Goal: Transaction & Acquisition: Purchase product/service

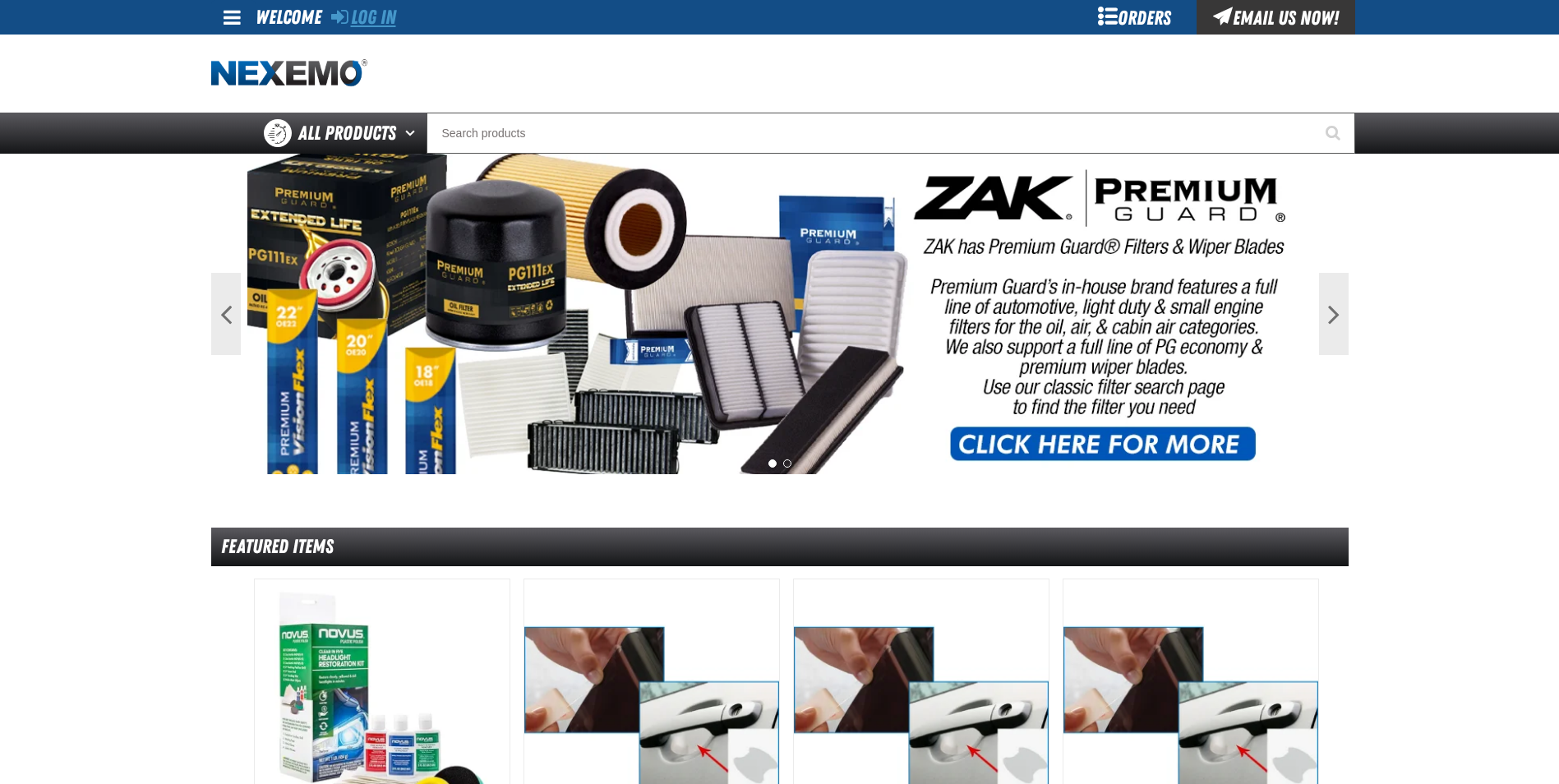
click at [368, 13] on link "Log In" at bounding box center [364, 17] width 65 height 23
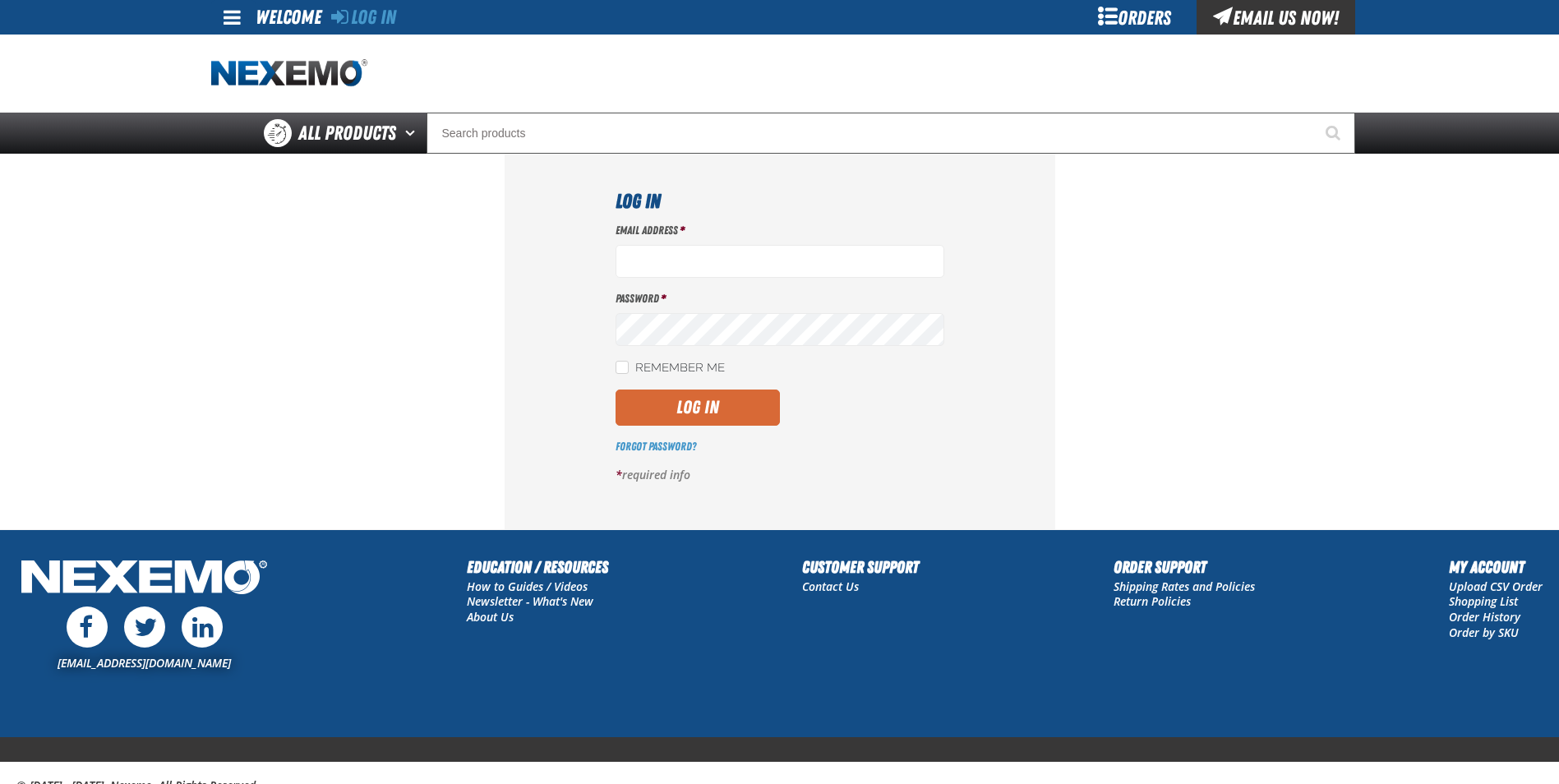
type input "cmuse01@vtaig.com"
click at [656, 406] on button "Log In" at bounding box center [697, 407] width 164 height 36
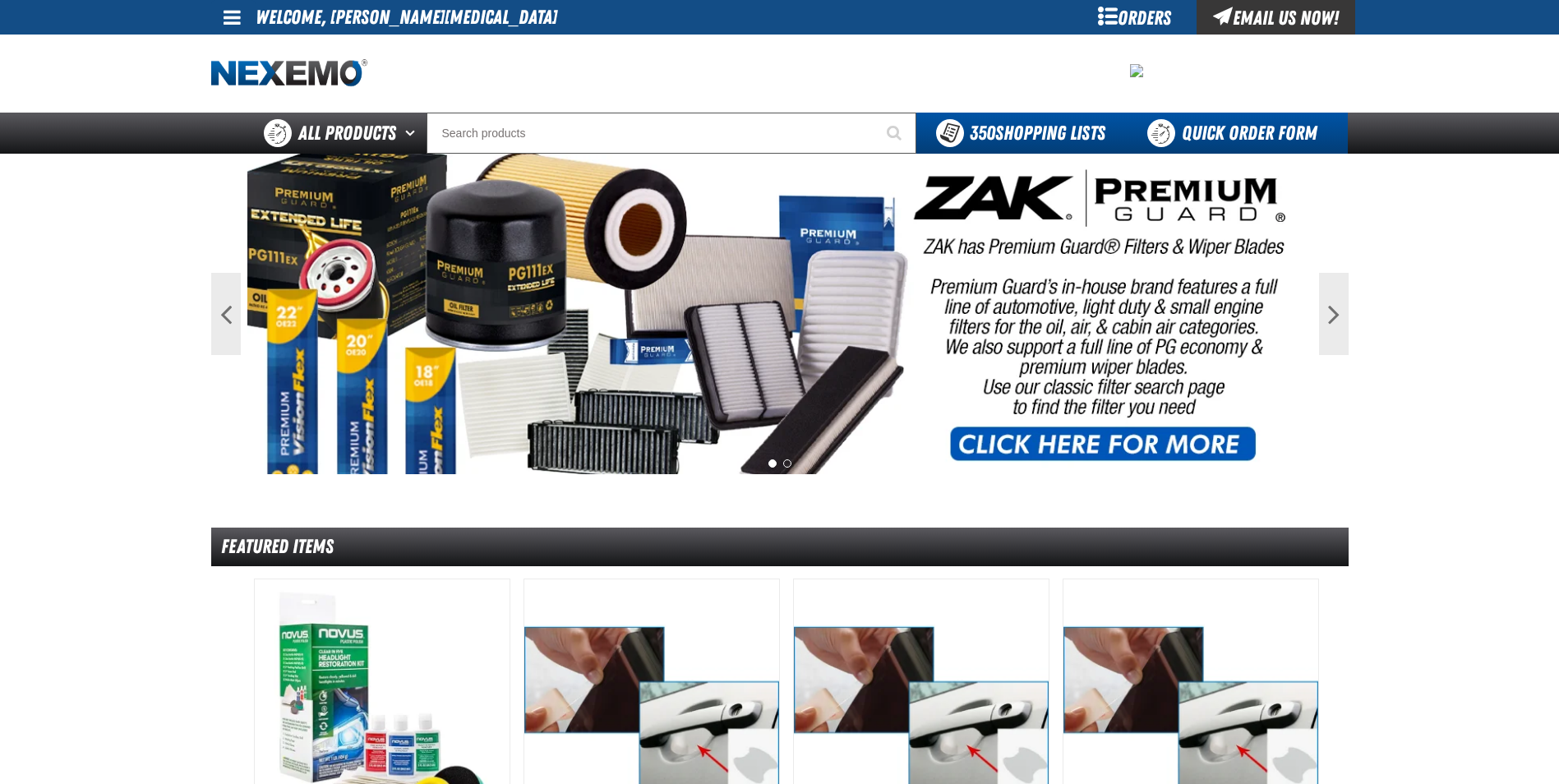
click at [1215, 145] on link "Quick Order Form" at bounding box center [1237, 133] width 223 height 41
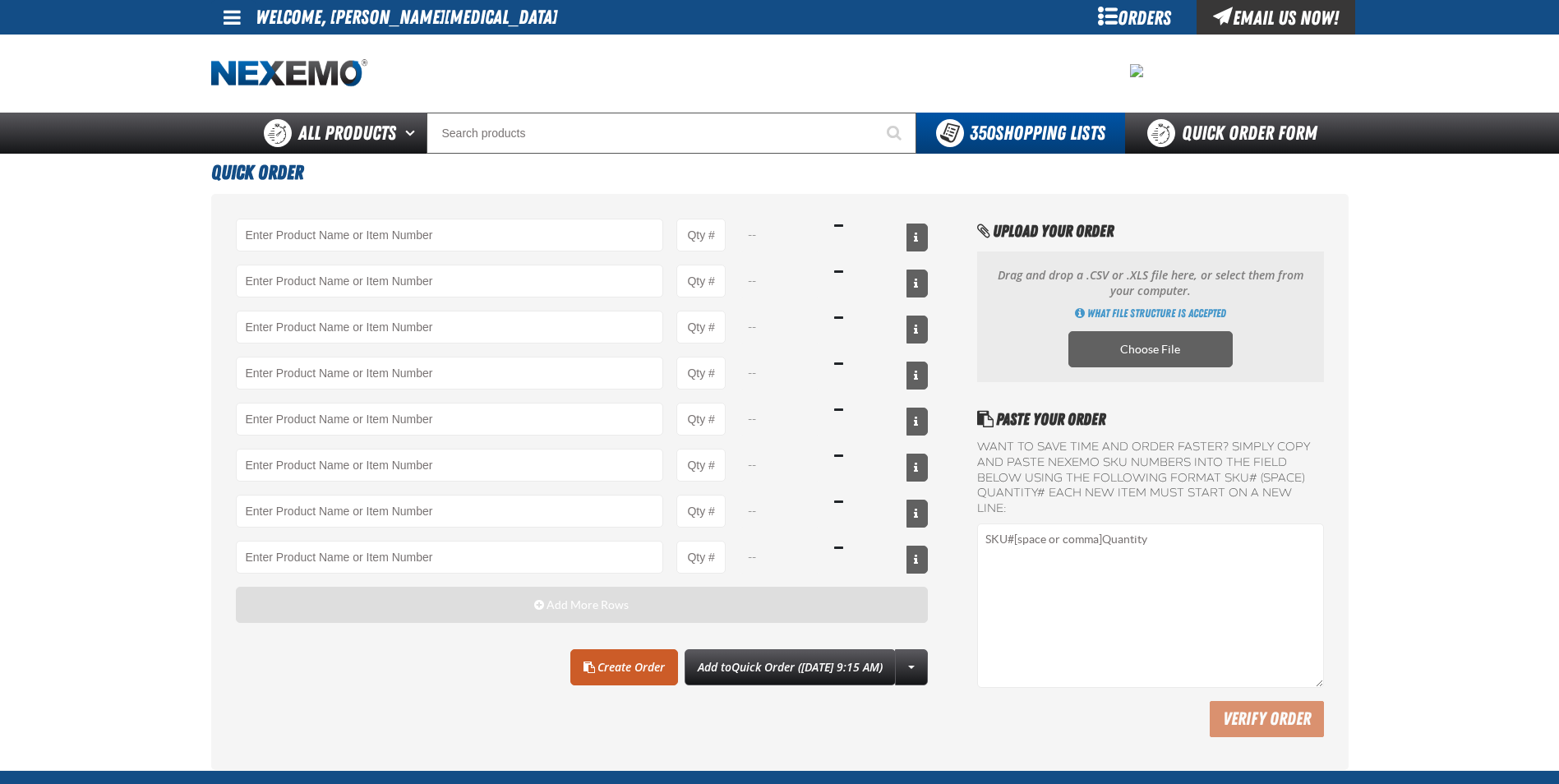
click at [522, 601] on button "Add More Rows" at bounding box center [582, 605] width 693 height 36
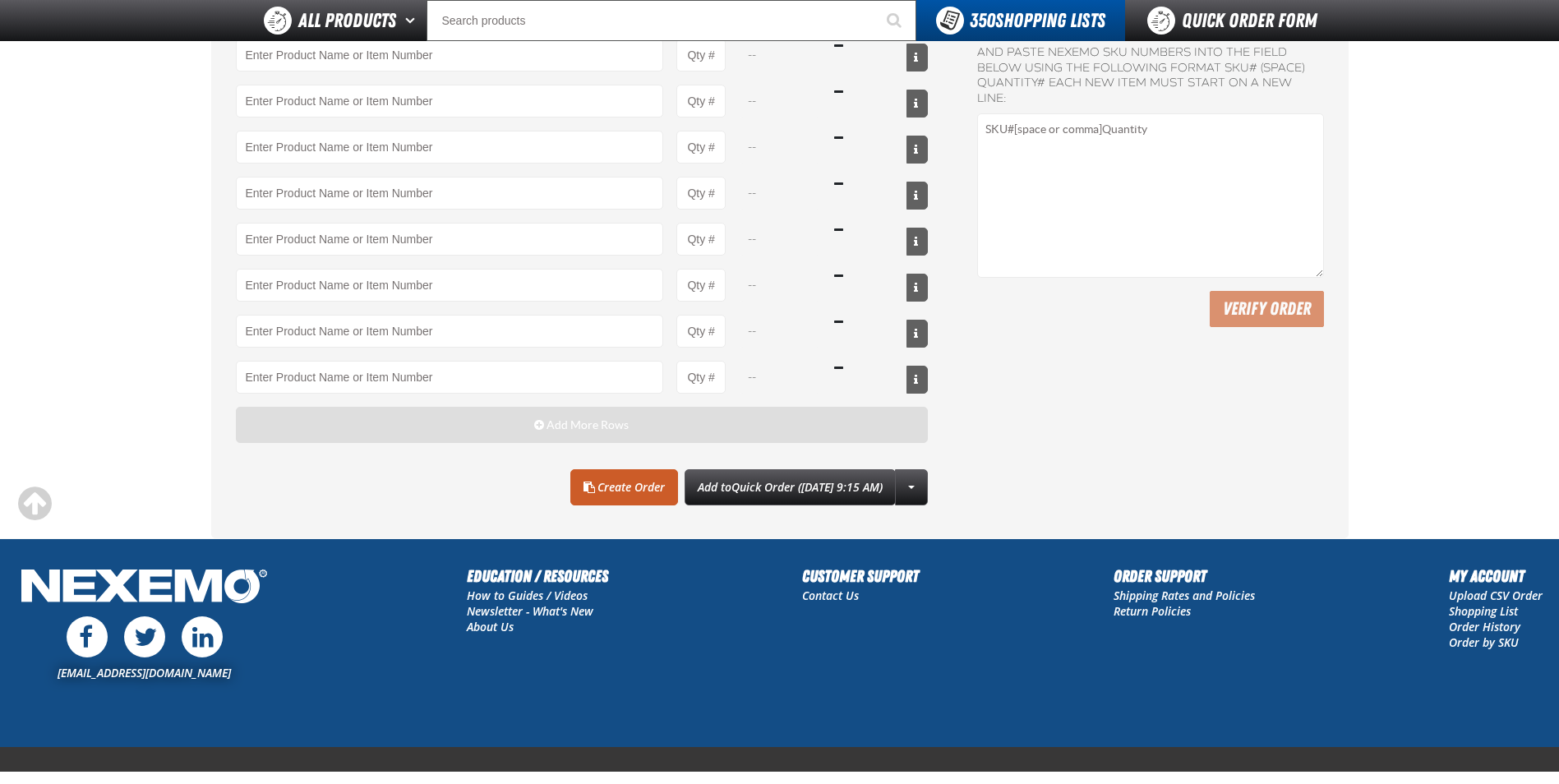
scroll to position [411, 0]
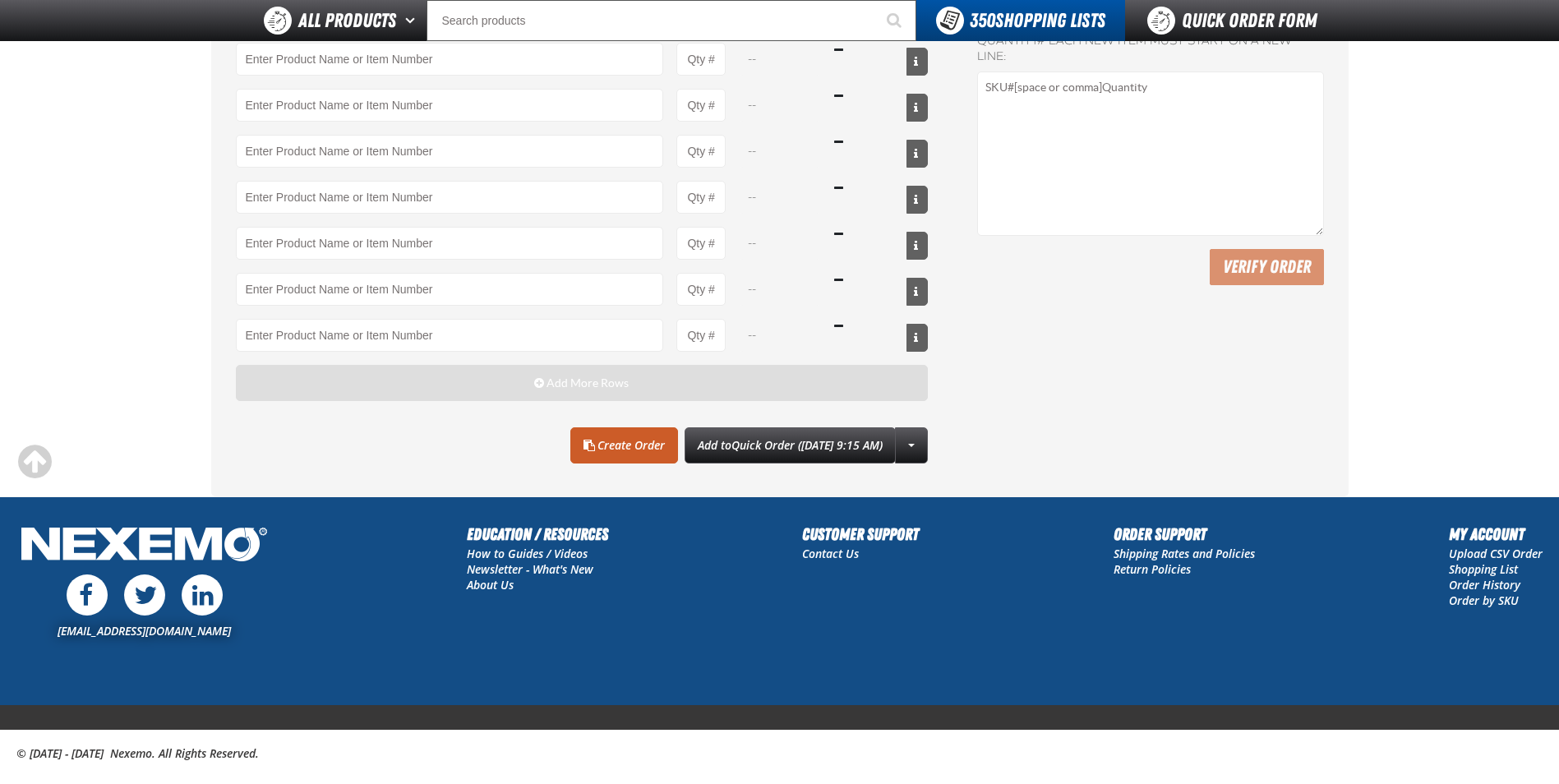
click at [524, 391] on button "Add More Rows" at bounding box center [582, 383] width 693 height 36
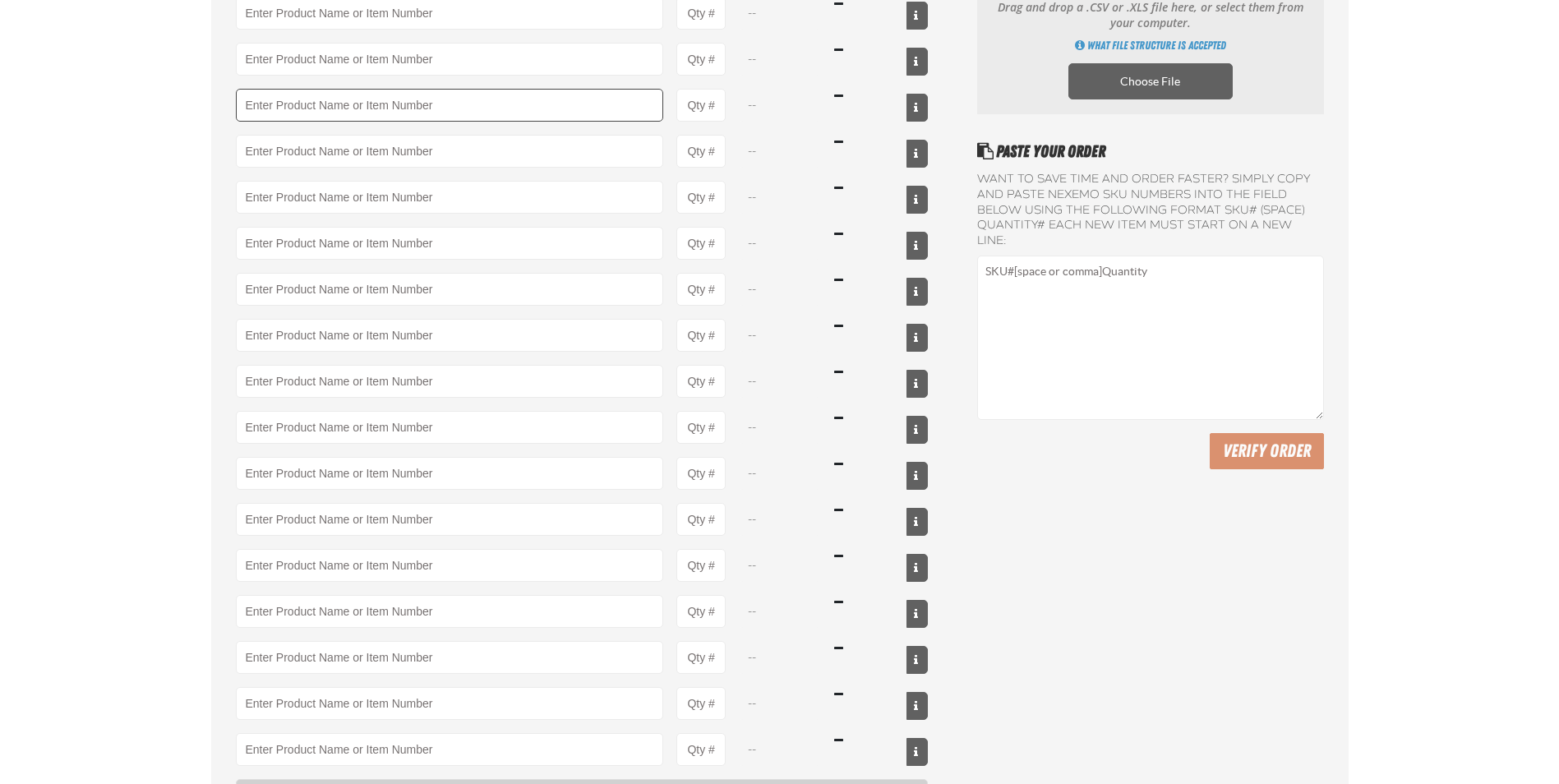
scroll to position [0, 0]
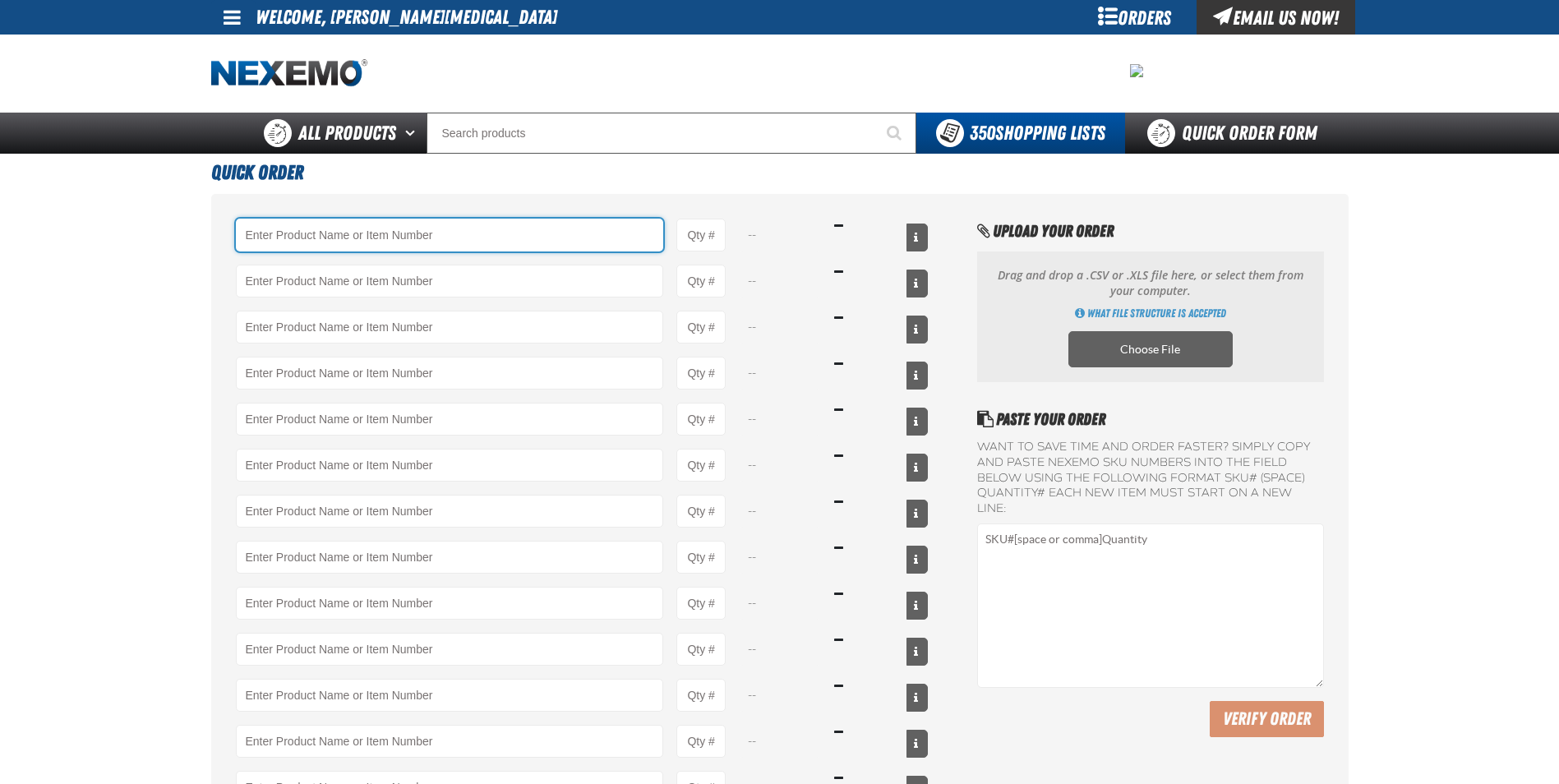
click at [378, 242] on input "Product" at bounding box center [449, 235] width 428 height 33
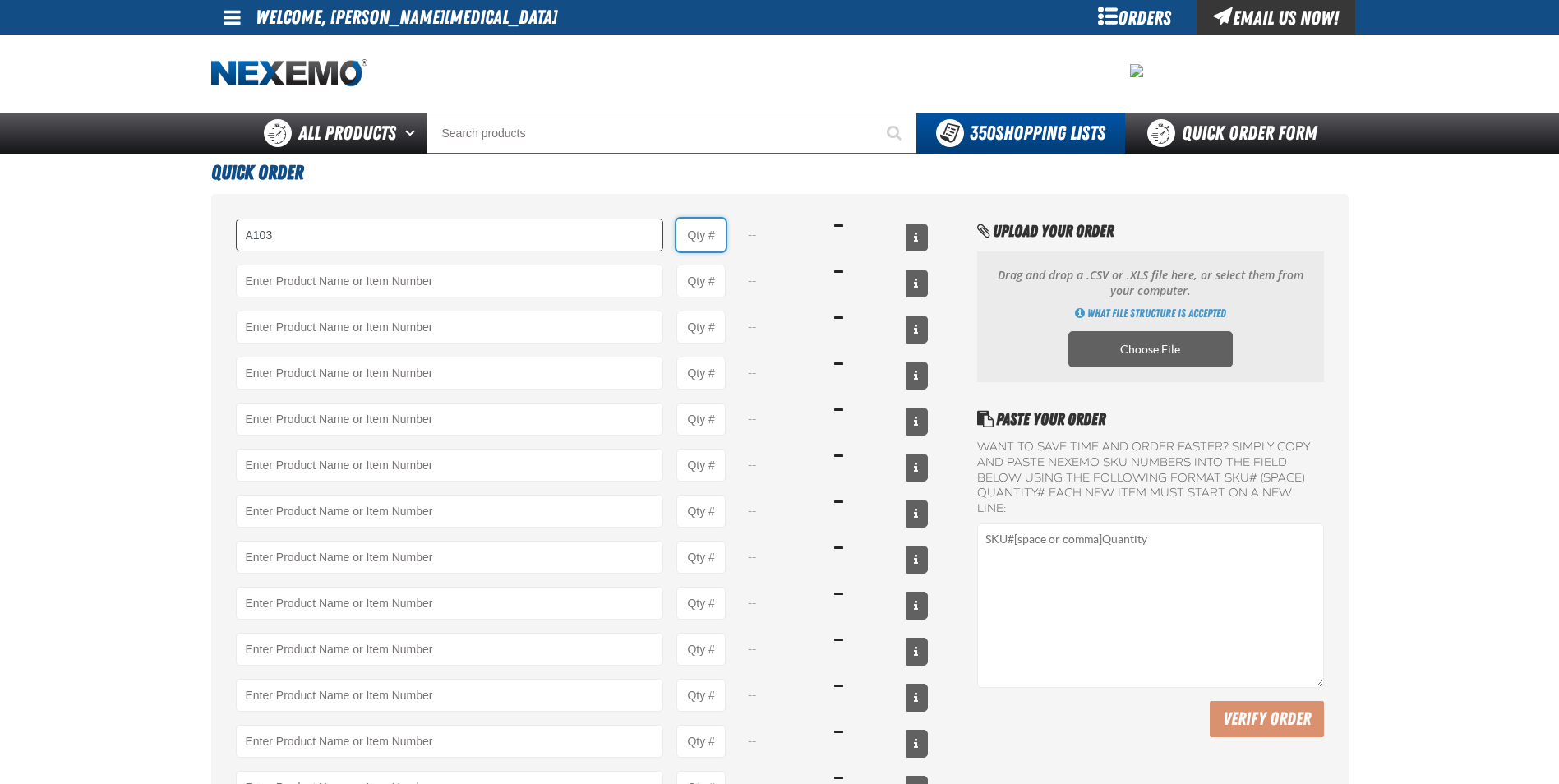
type input "A103 - Throttle Body and Intake Cleaner - ZAK Products"
type input "1"
select select "can"
type input "60"
type input "AC160 - Bio-Zone (AMP) Anti-Microbial Protection- ZAK Products (12 per case)"
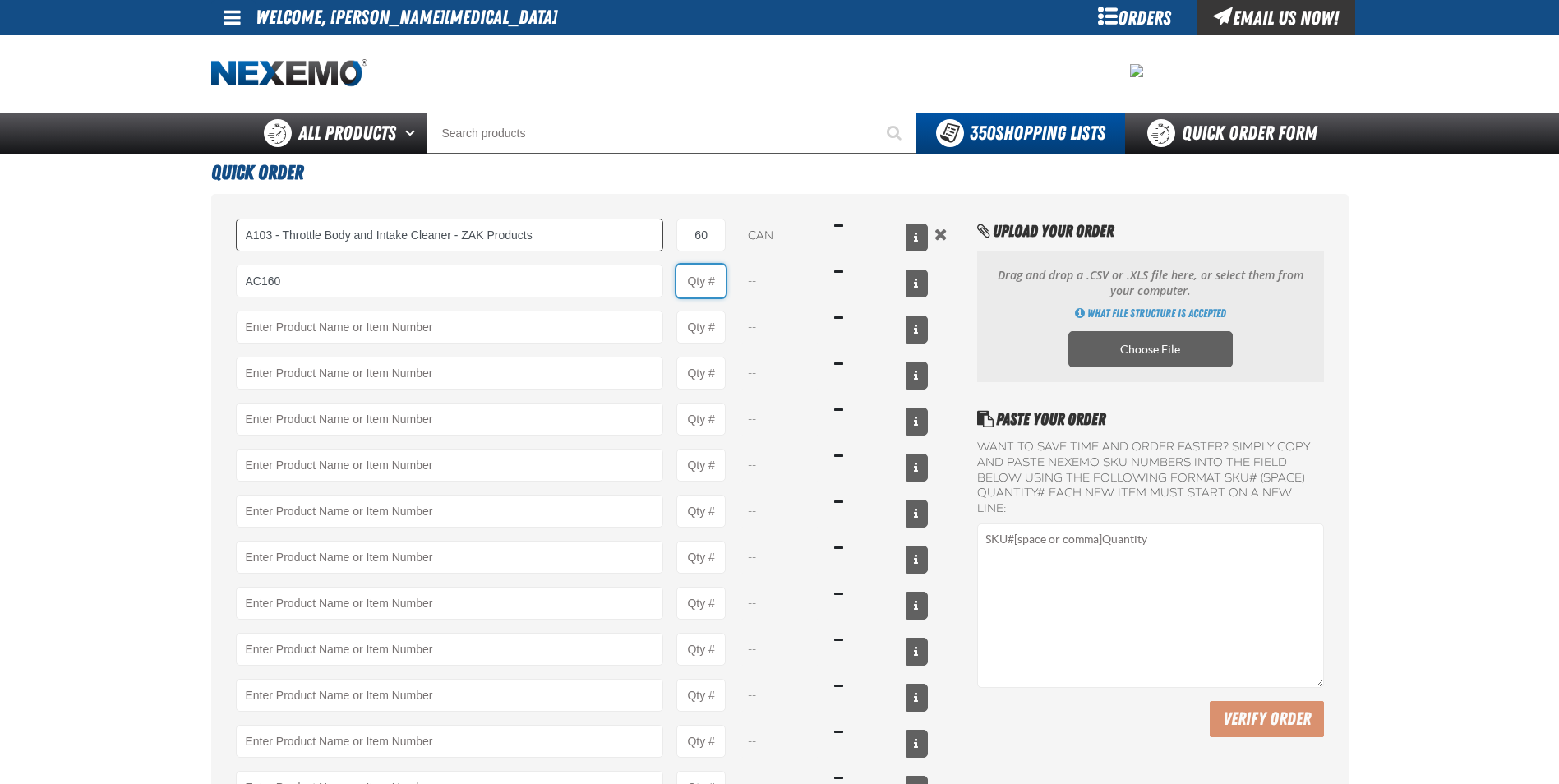
type input "1"
select select "bottle"
type input "12"
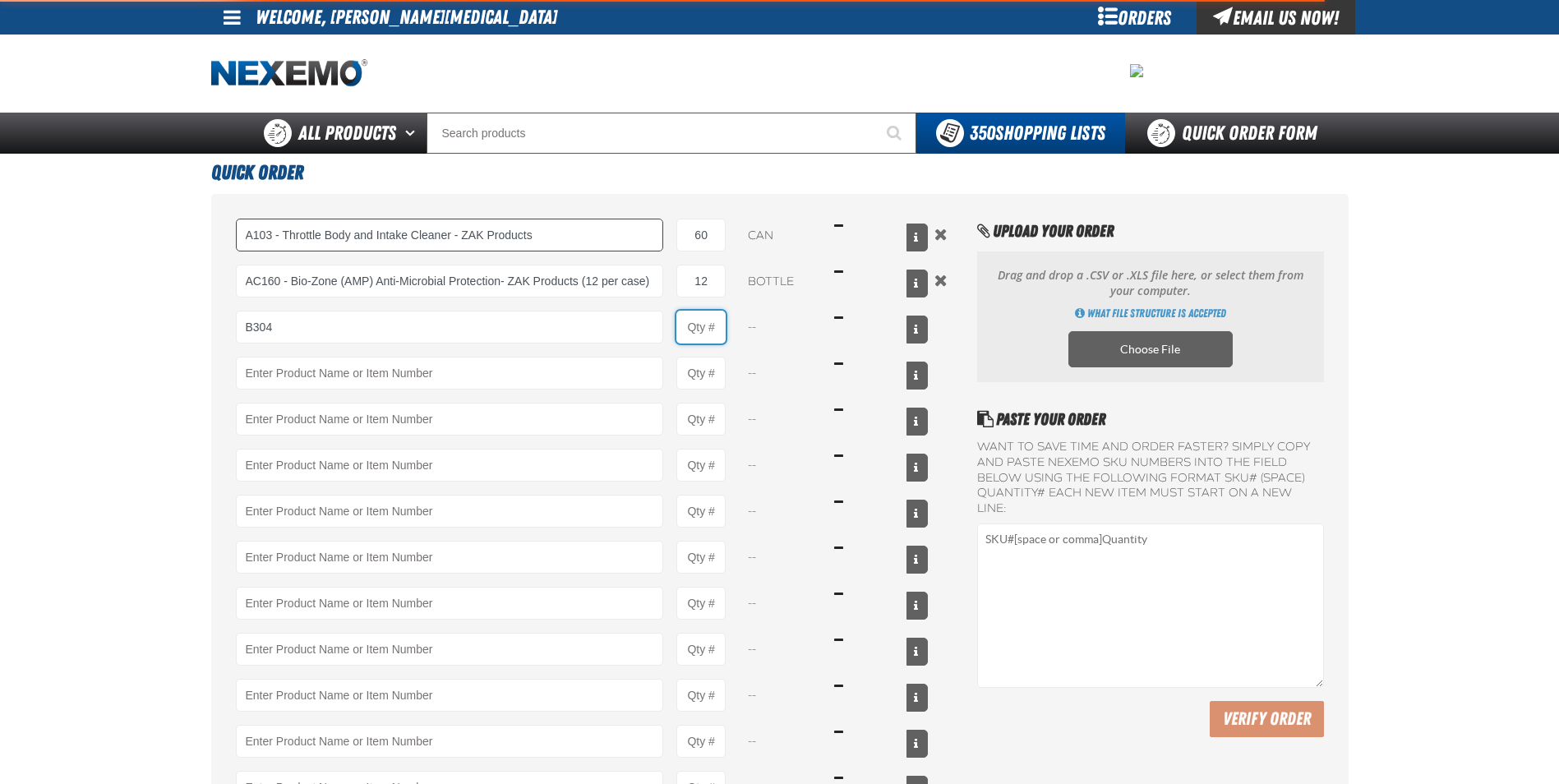
type input "B304 - Battery Service Kit - Cleaner &amp; Protector with Anti-Corrosion Pads -…"
type input "1"
select select "kit"
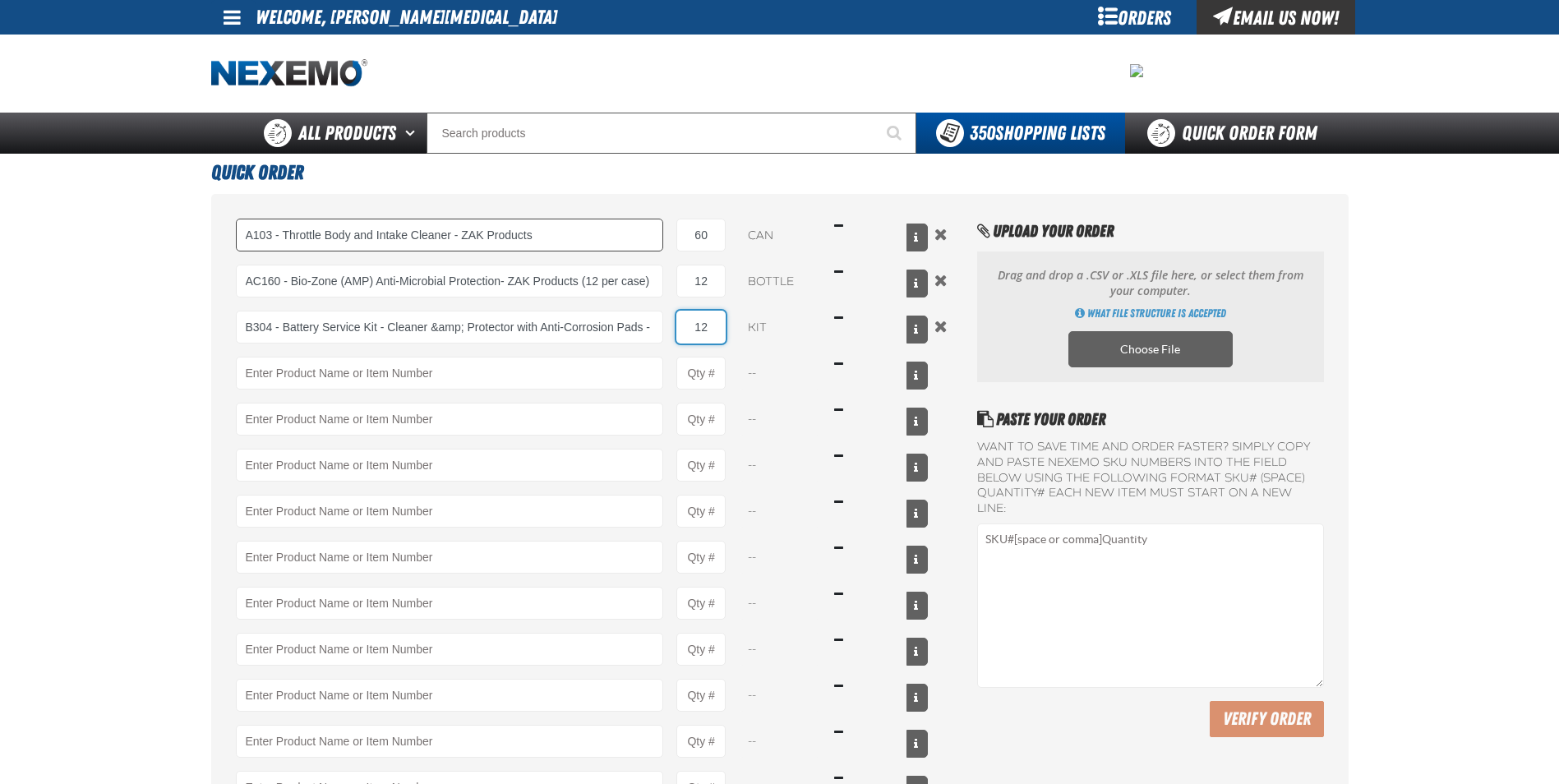
type input "12"
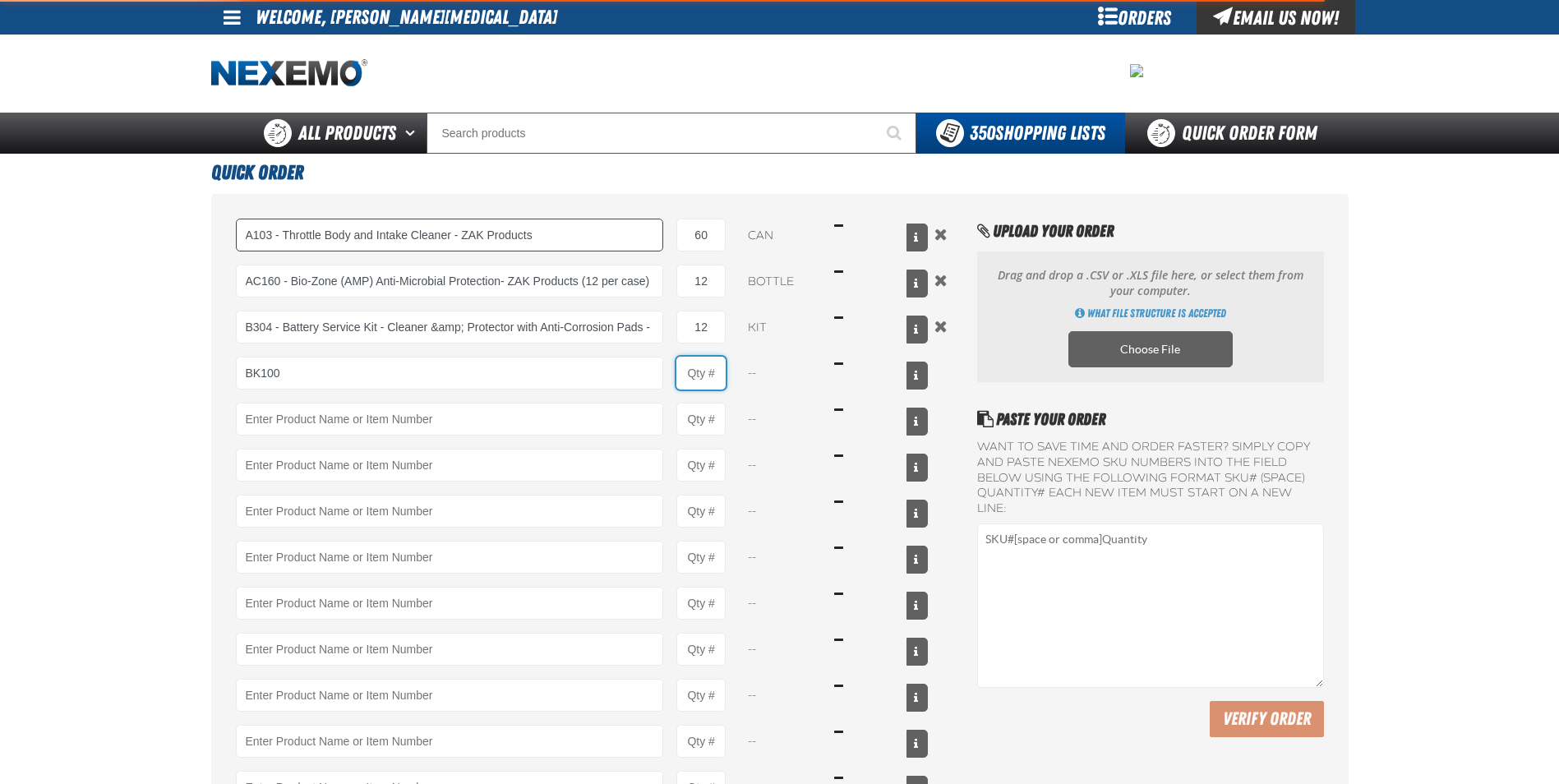
type input "BK100 - DOT 3 Brake Fluid Exchange Formula - 32 Ounce - ZAK Products"
type input "1"
select select "bottle"
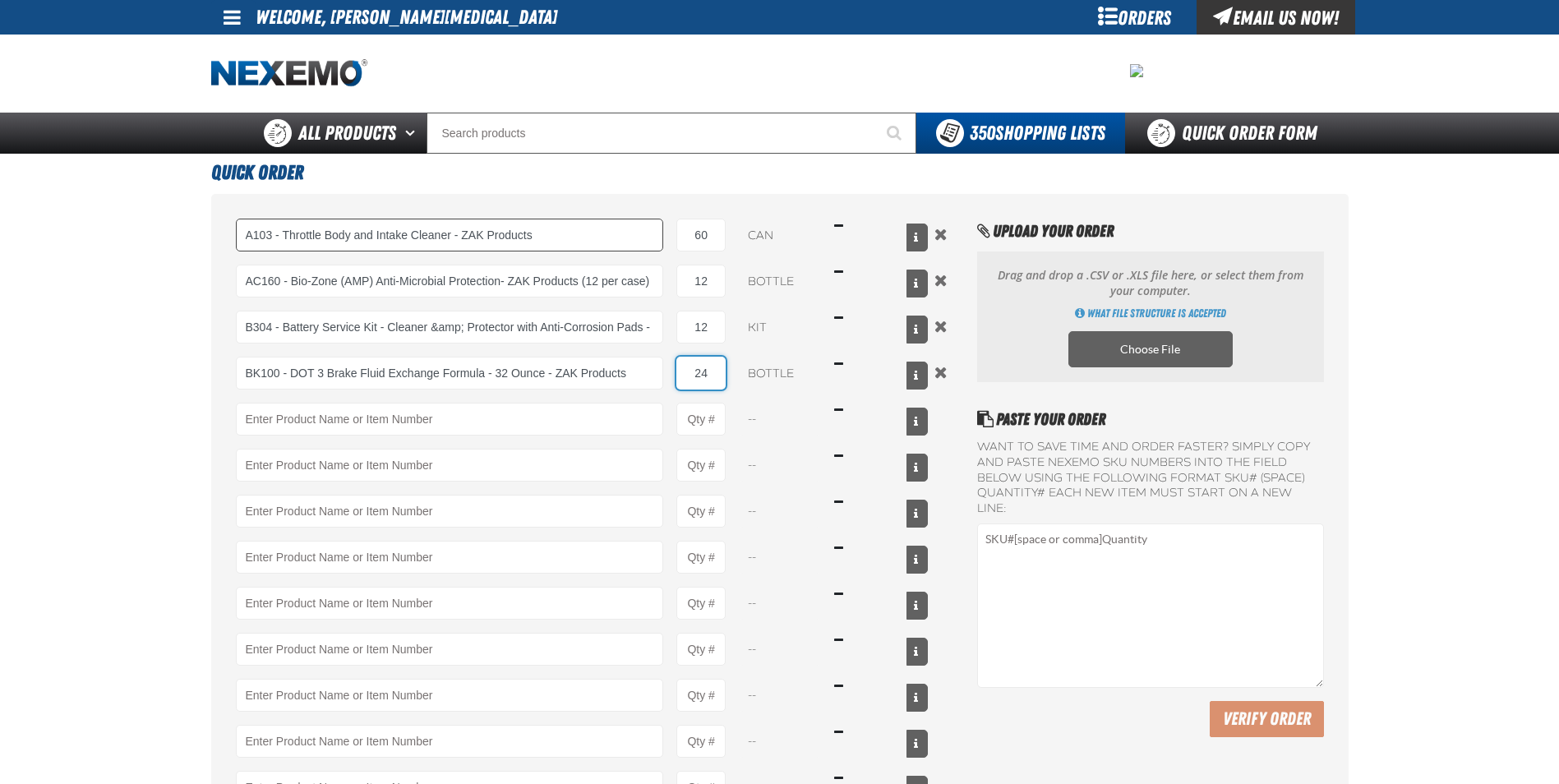
type input "24"
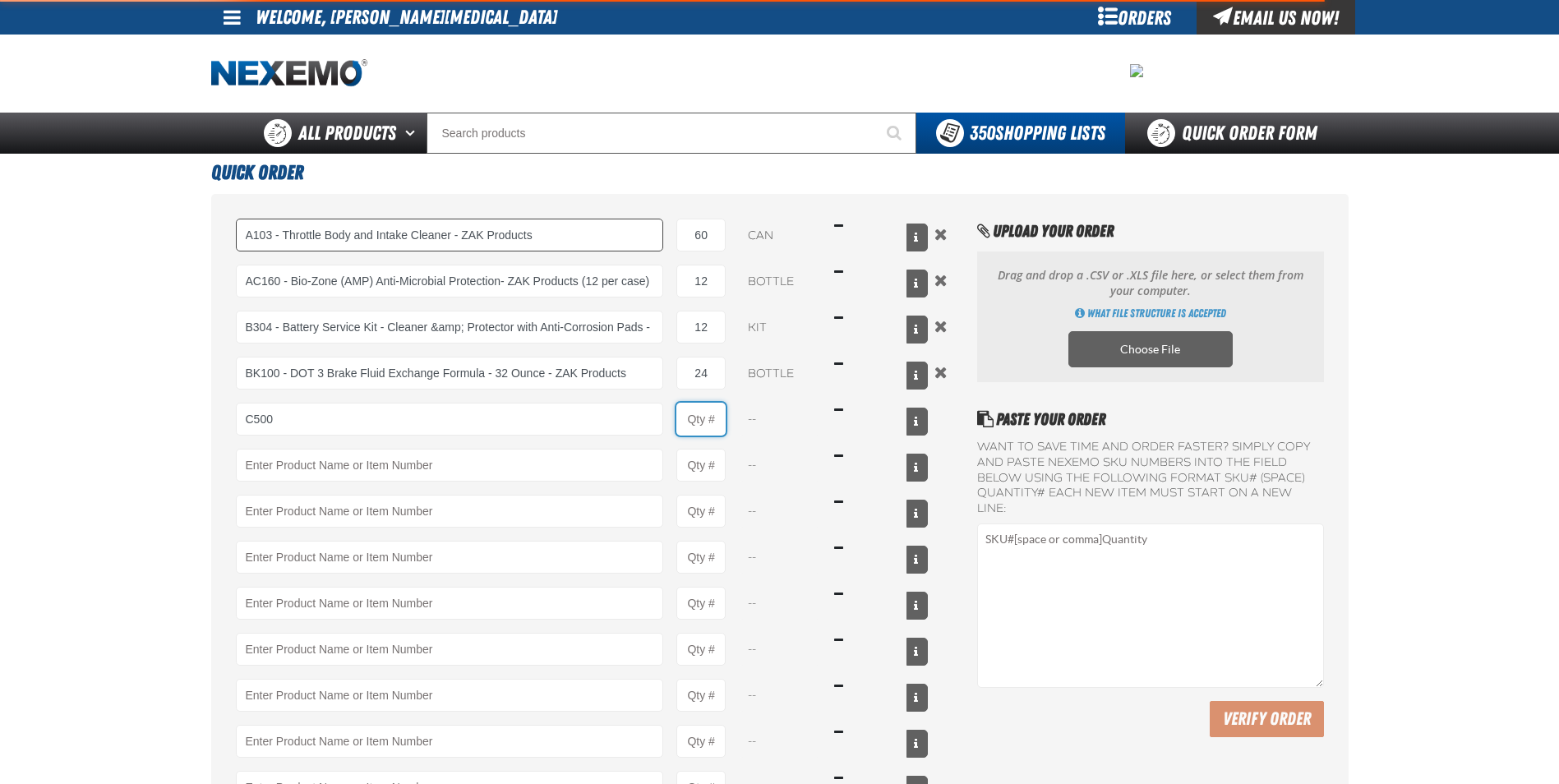
type input "C500 - Synthetic Engine Oil Booster - ZAK Products"
type input "1"
select select "bottle"
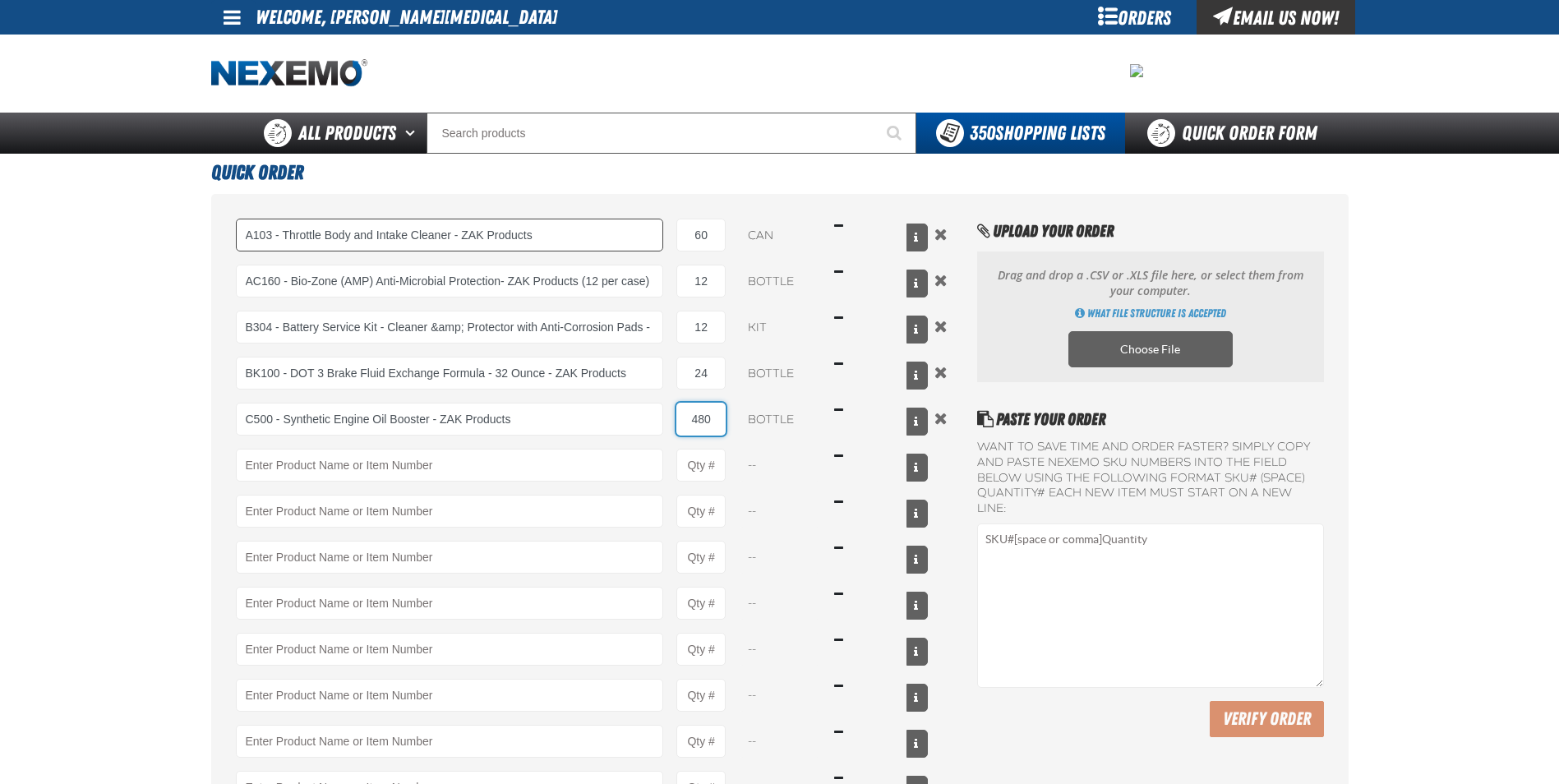
type input "480"
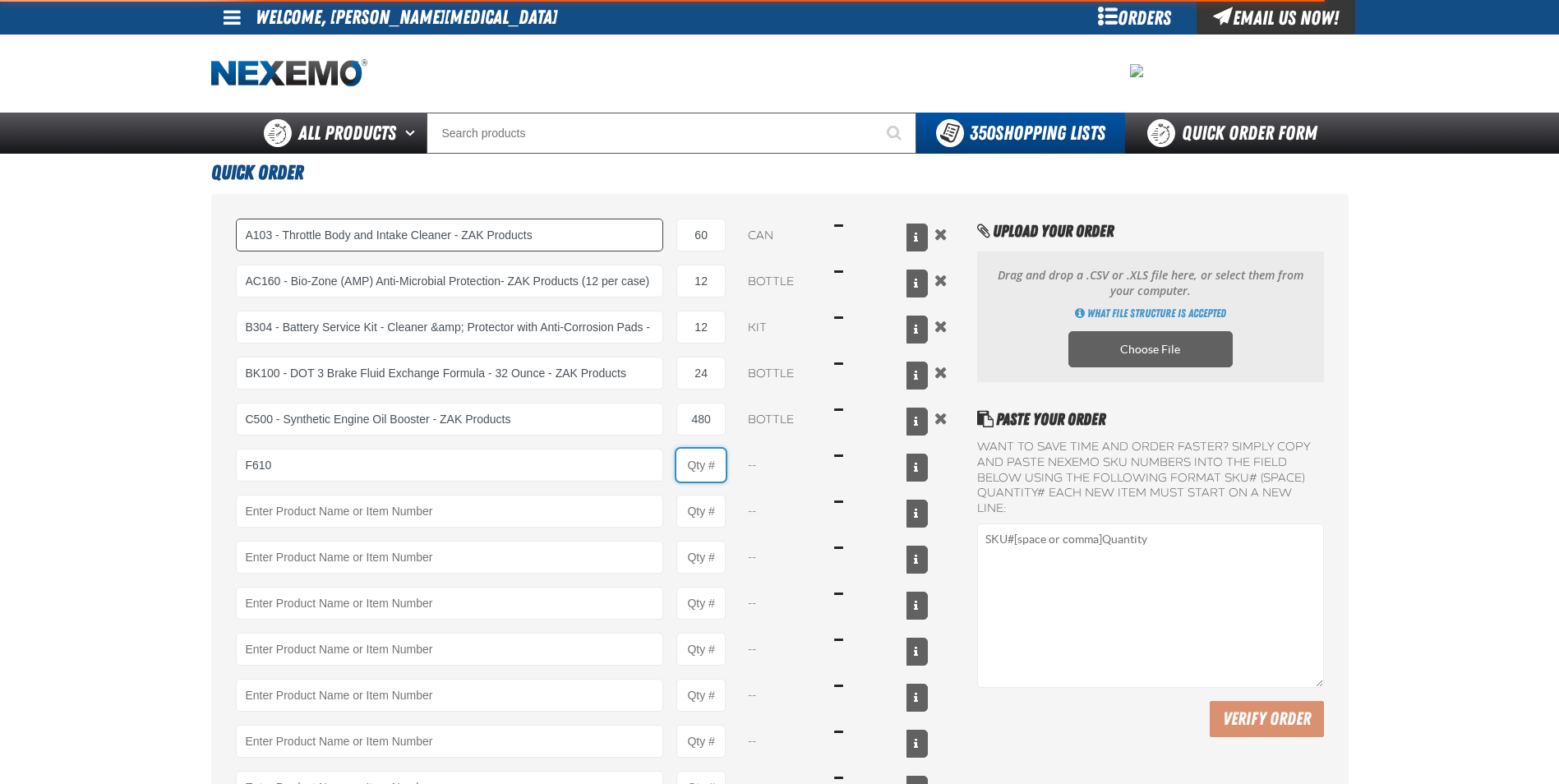
type input "F610 - Z-Tech - ZAK Products"
type input "1"
select select "bottle"
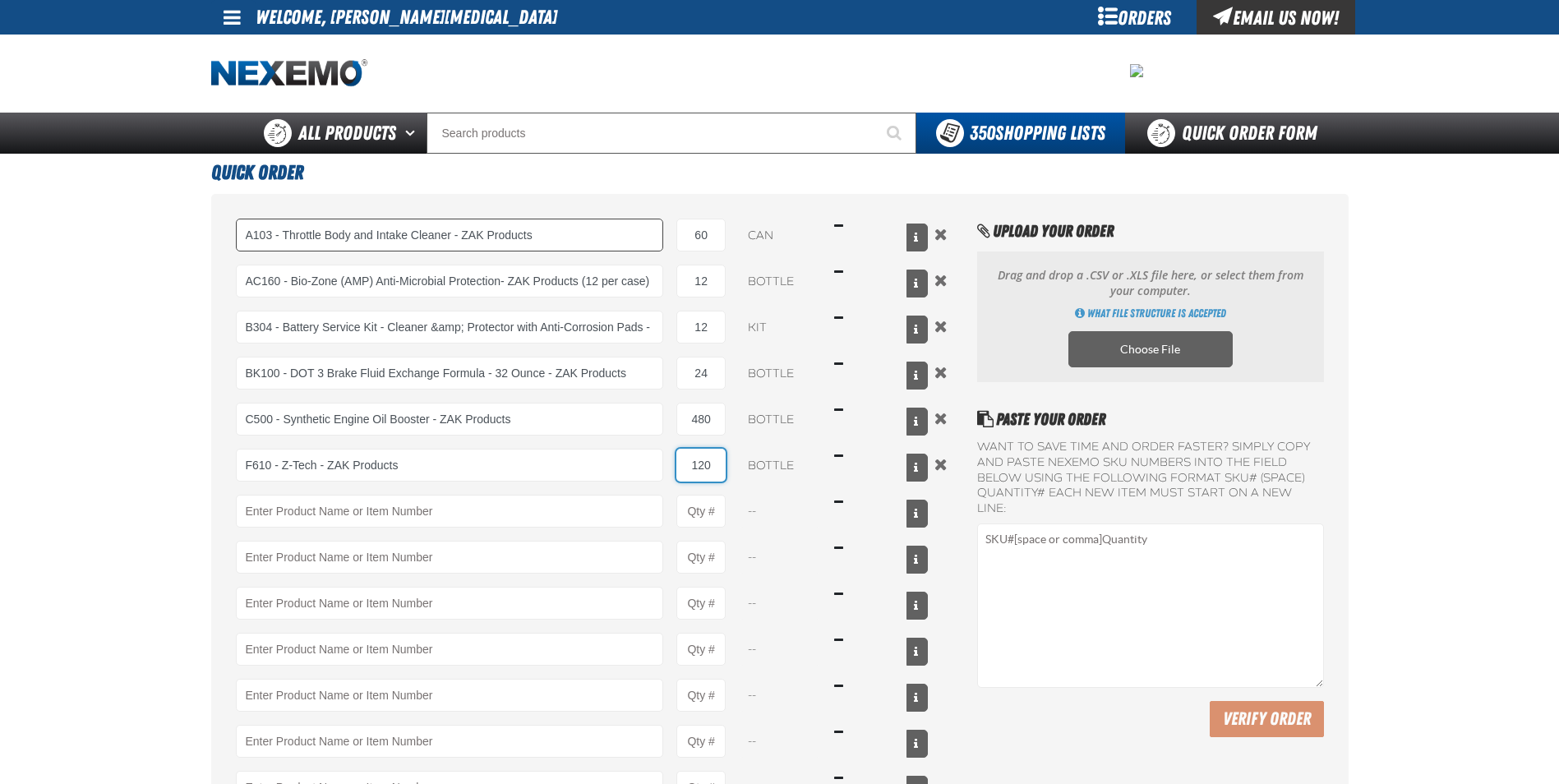
type input "120"
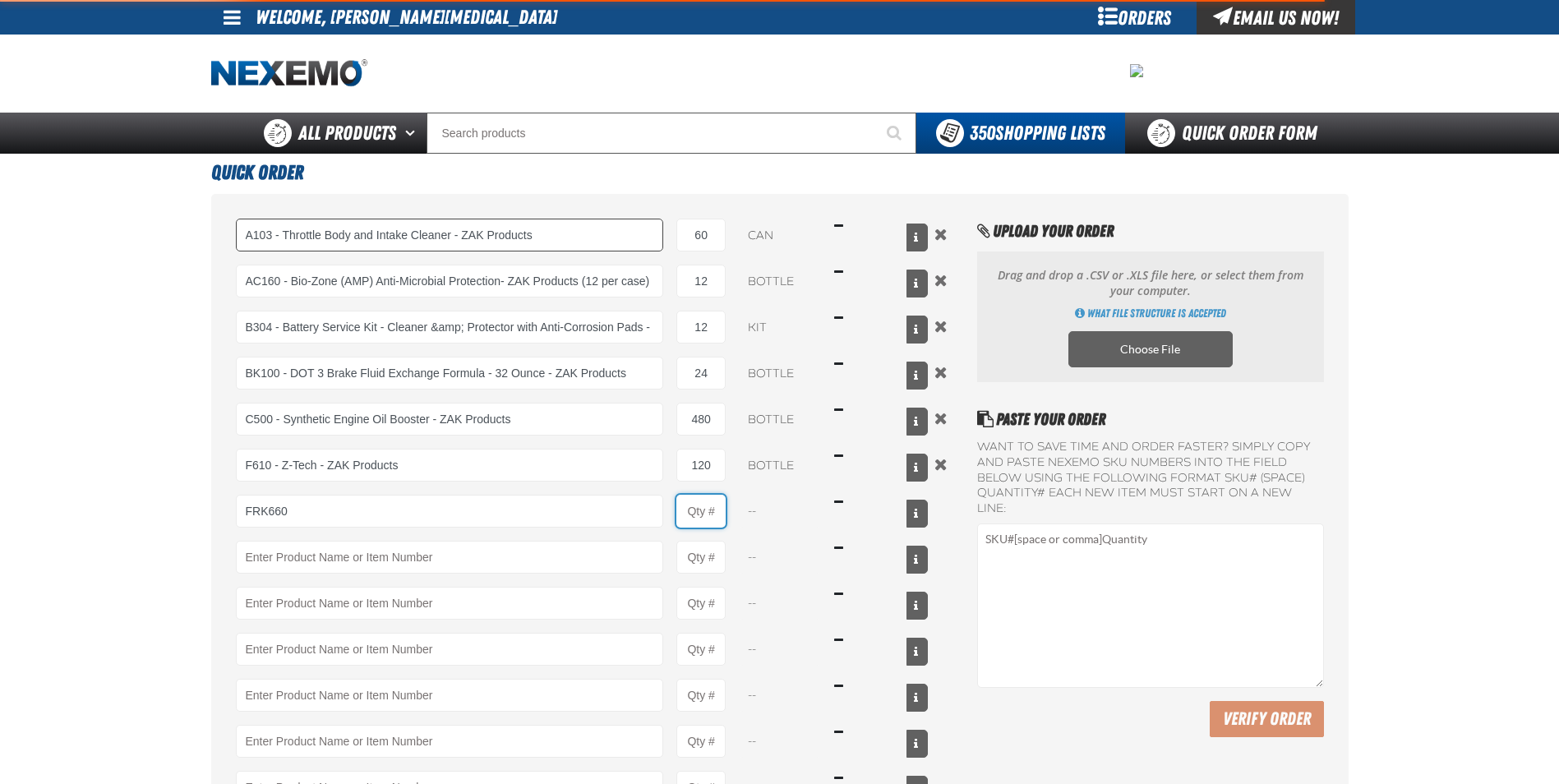
type input "FRK660 - Fuel Rail Induction Kit - ZAK Products"
type input "1"
select select "kit"
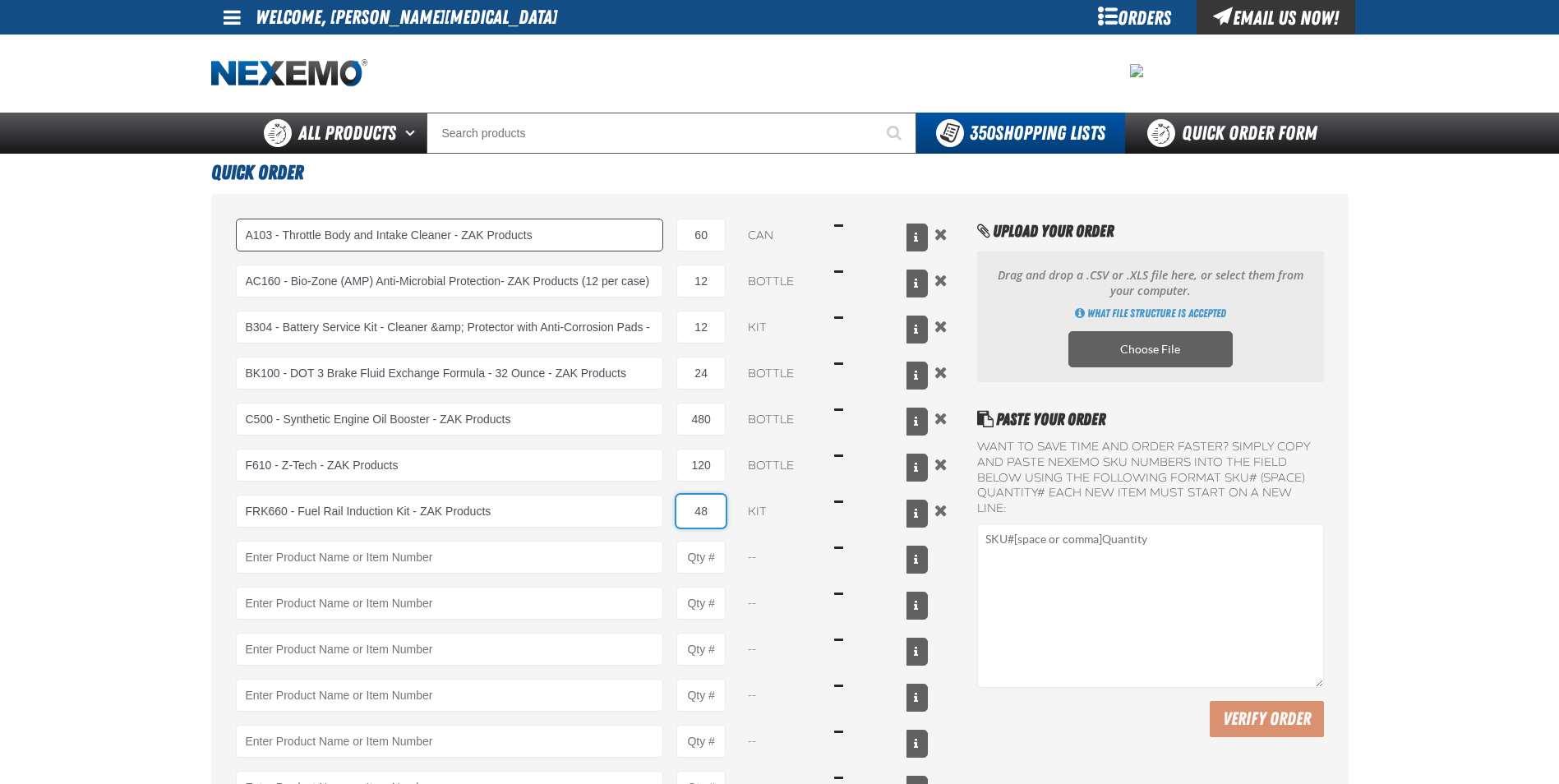
type input "48"
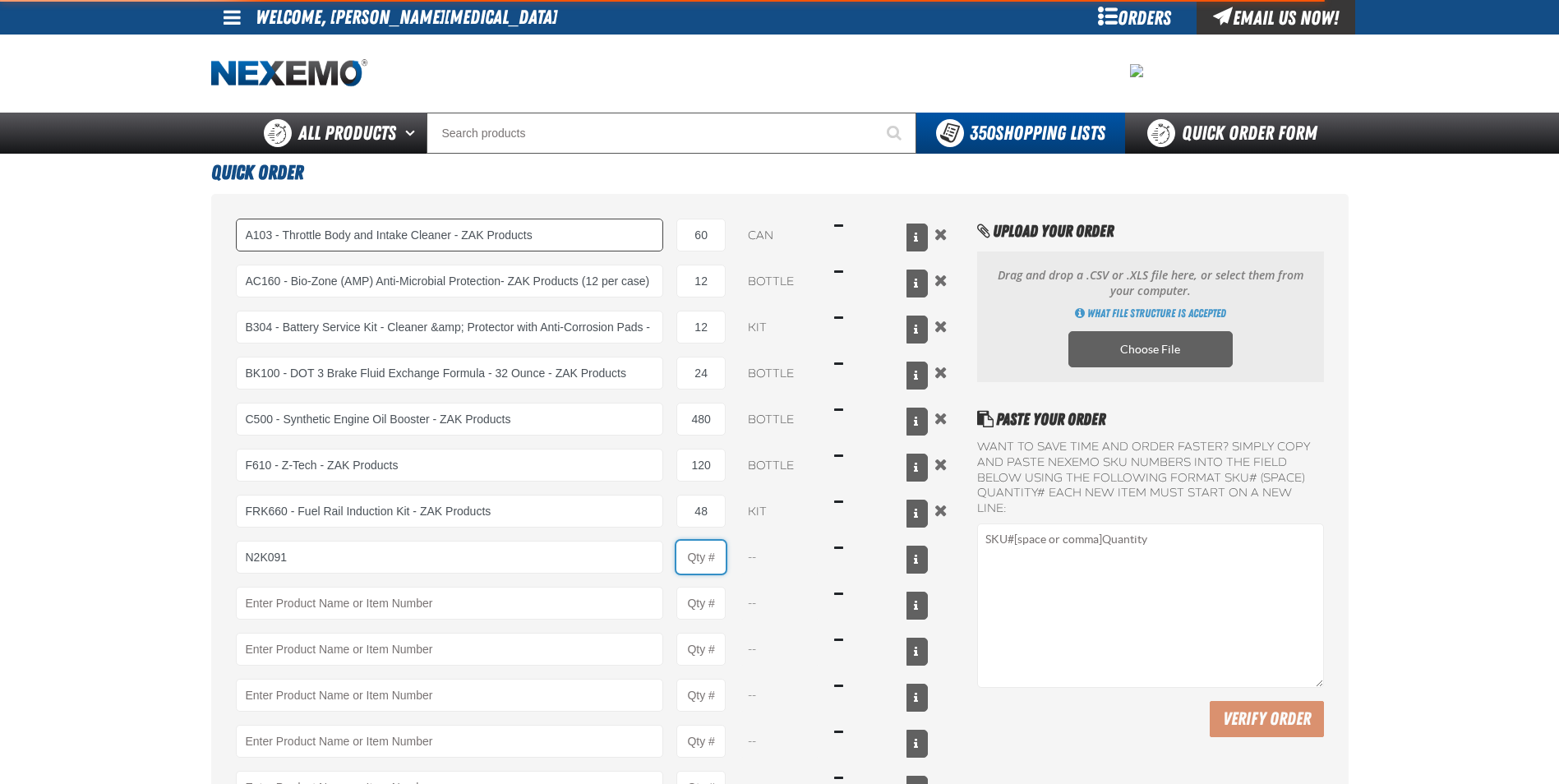
type input "N2K091 - N2 Nitrogen Installation Kits"
type input "1"
select select "kit"
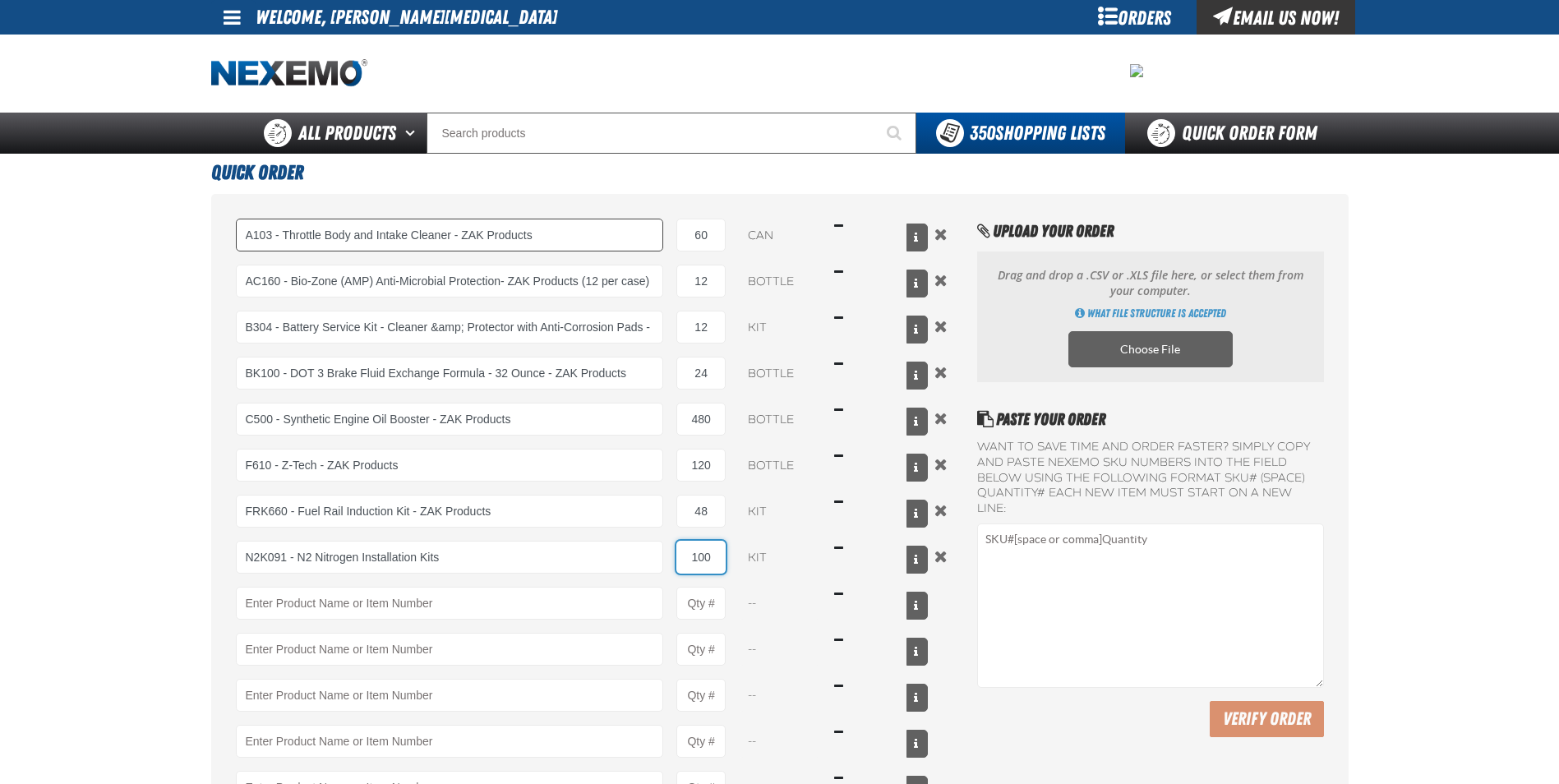
type input "100"
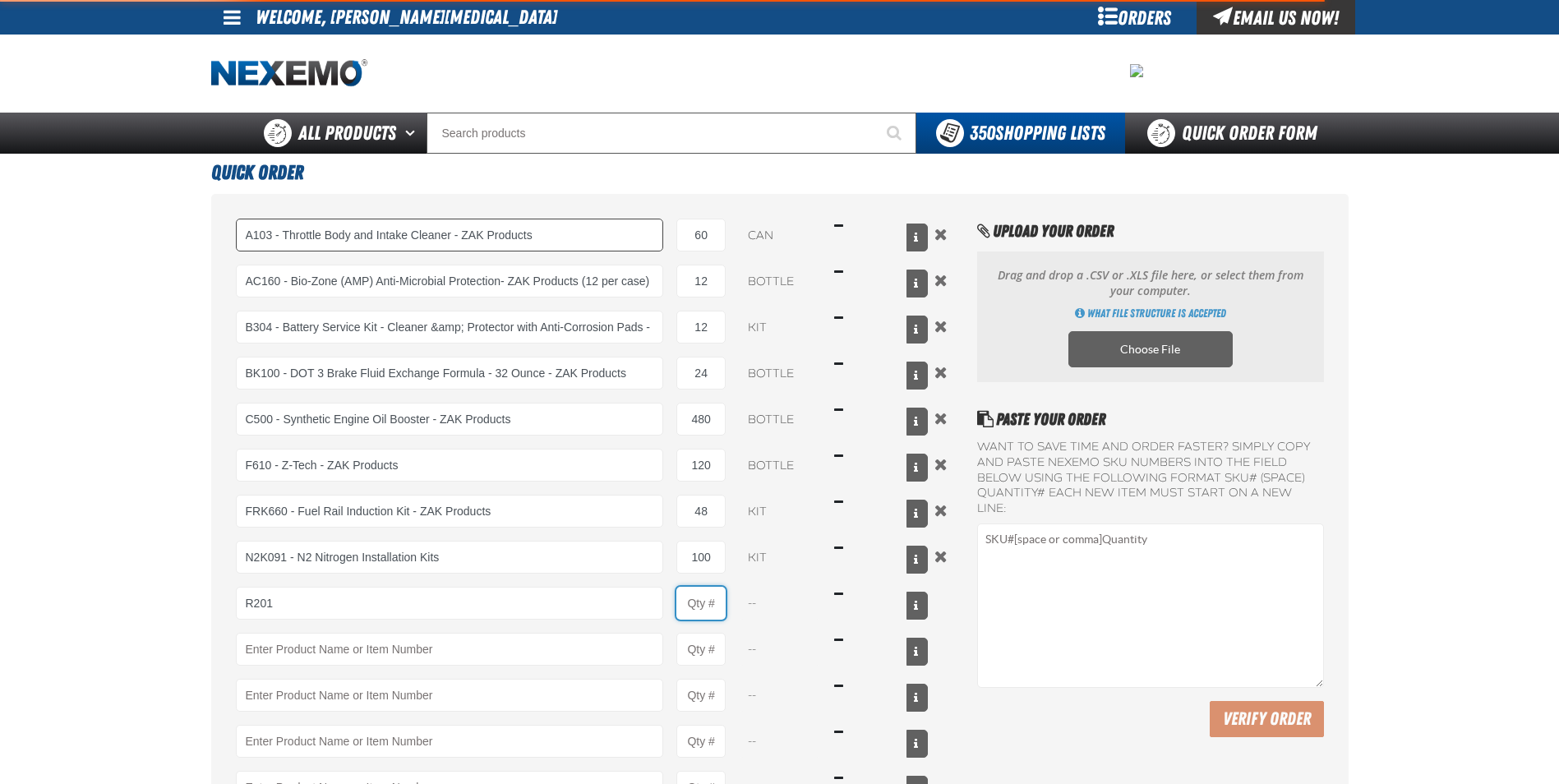
type input "R201 - Universal Cooling System Conditioner - ZAK Products"
type input "1"
select select "bottle"
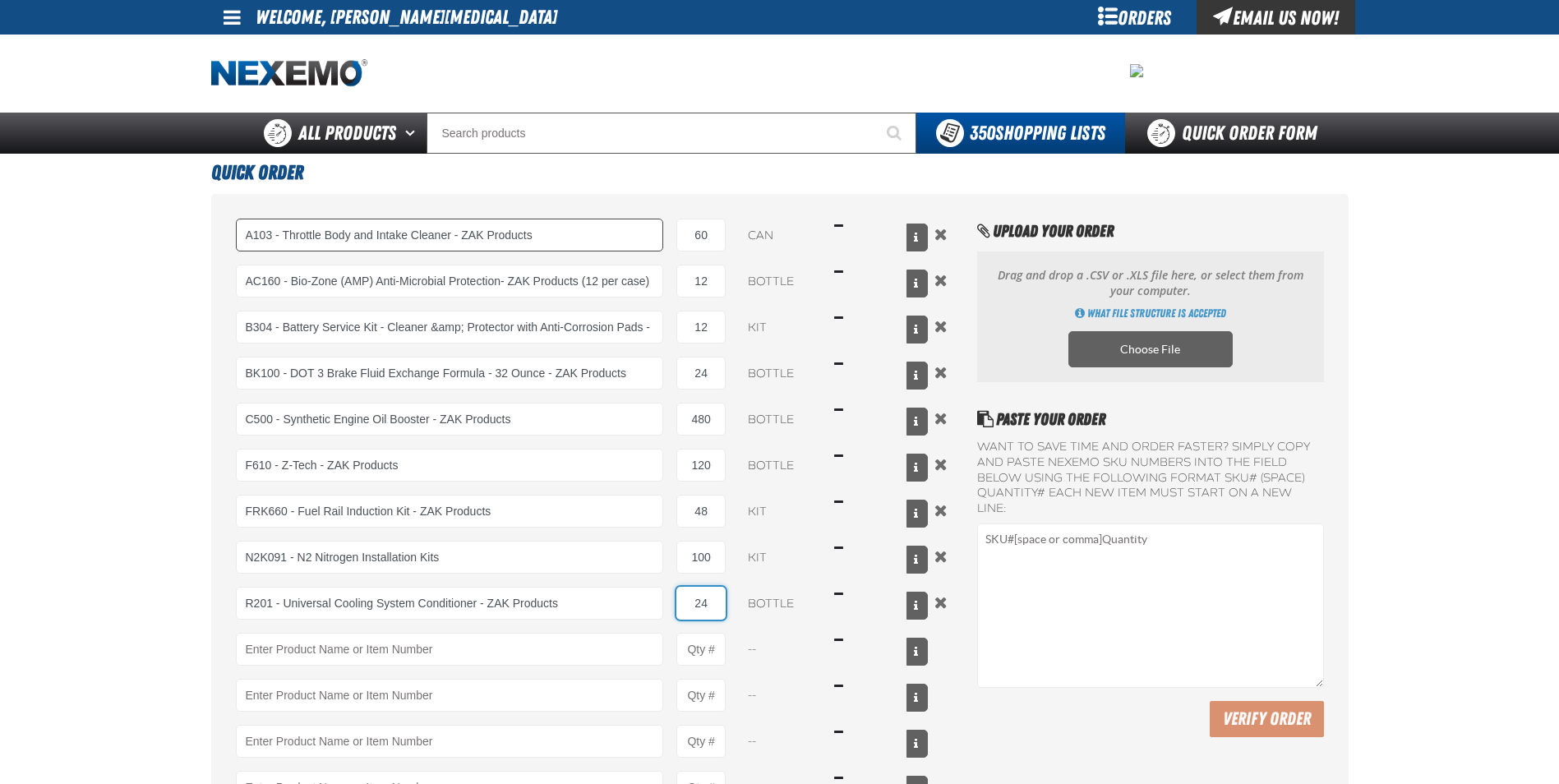
type input "24"
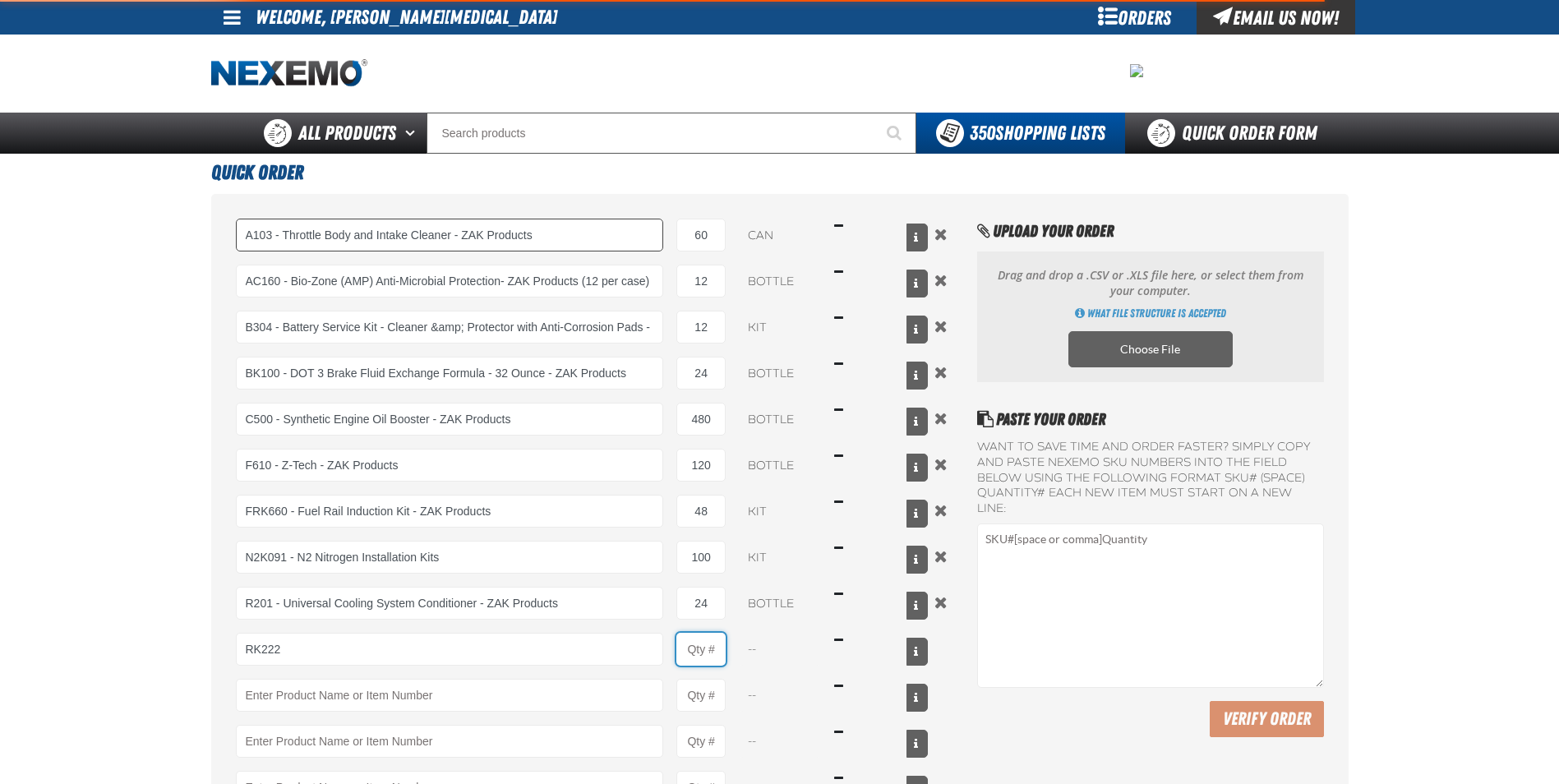
type input "RK222 - Universal Cooling System Service Kit - ZAK Products"
type input "1"
select select "kit"
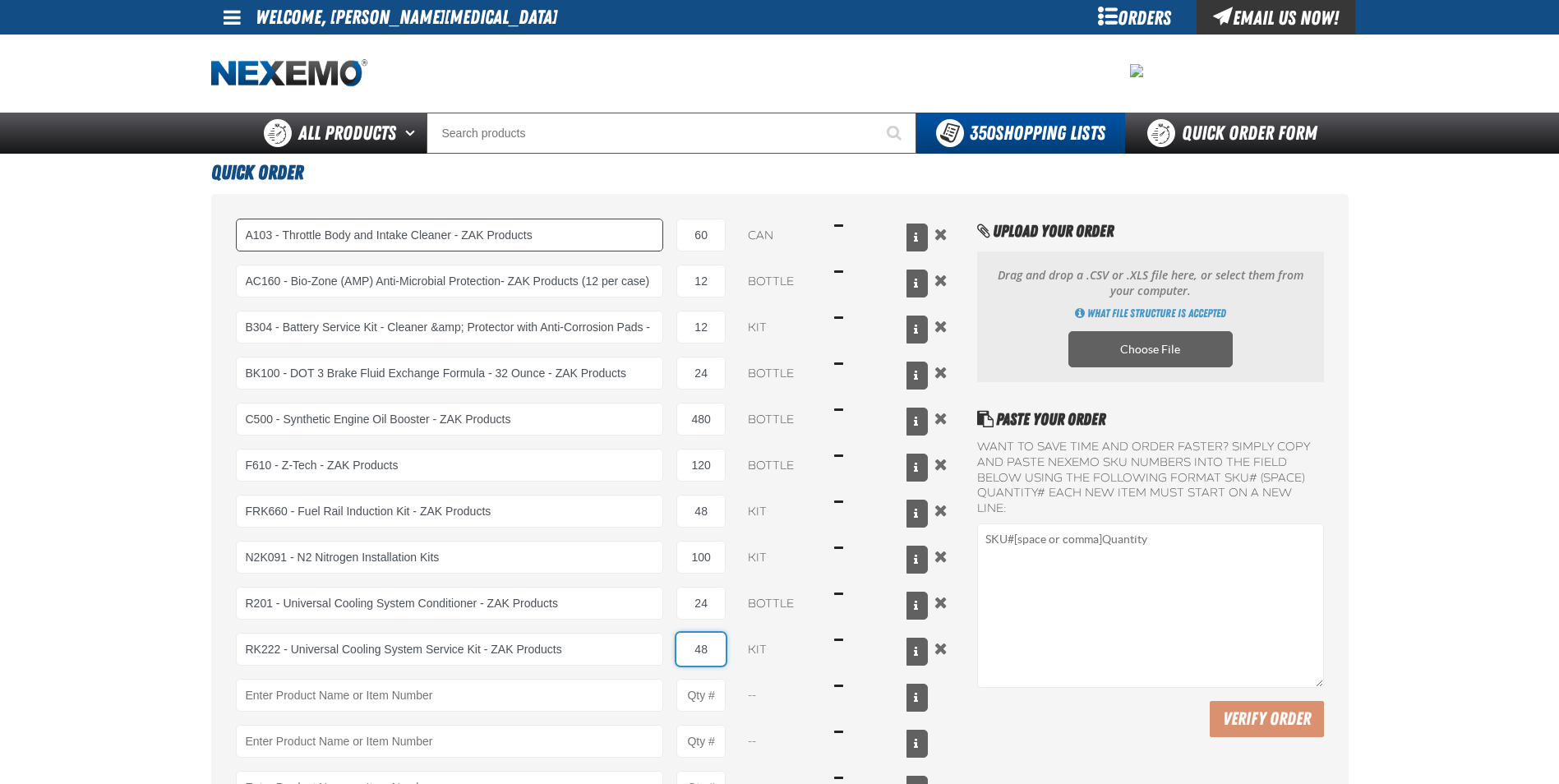
type input "48"
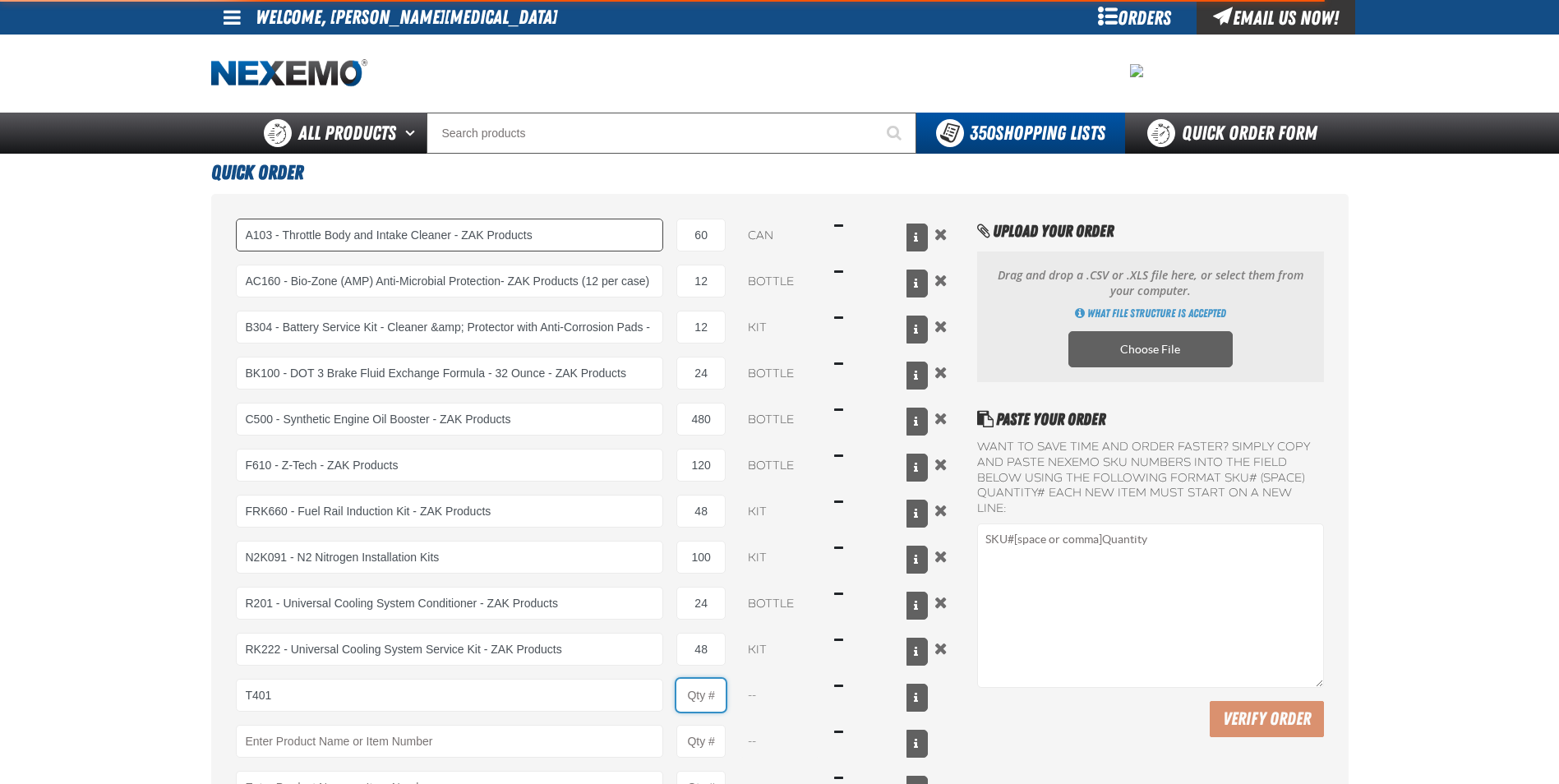
type input "T401 - Automatic Transmission Conditioner - ZAK Products"
type input "1"
select select "bottle"
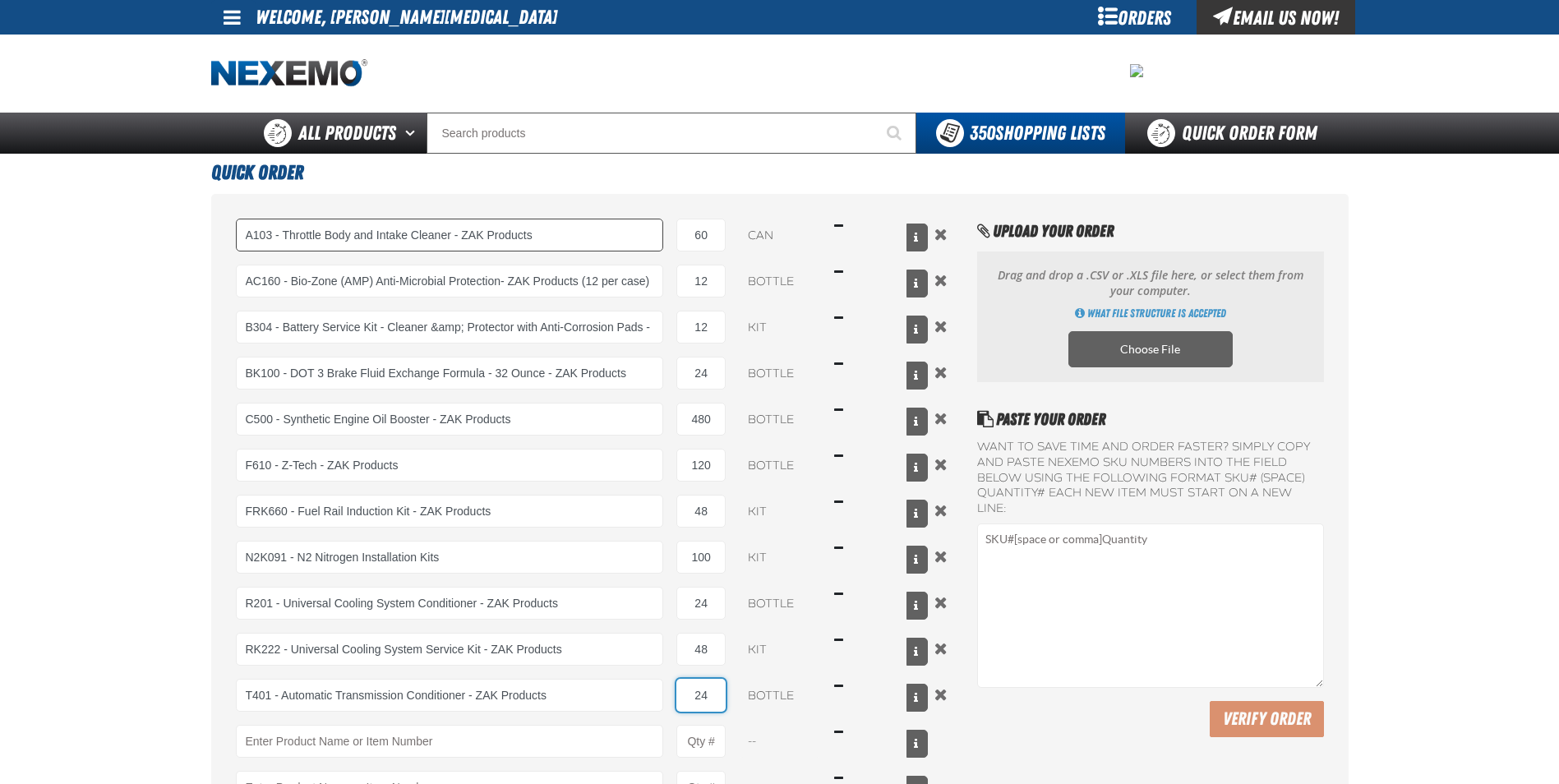
type input "24"
type input "TSF200 - 2-Step GDI Intake Cleaning Service"
type input "1"
select select "kit"
type input "30"
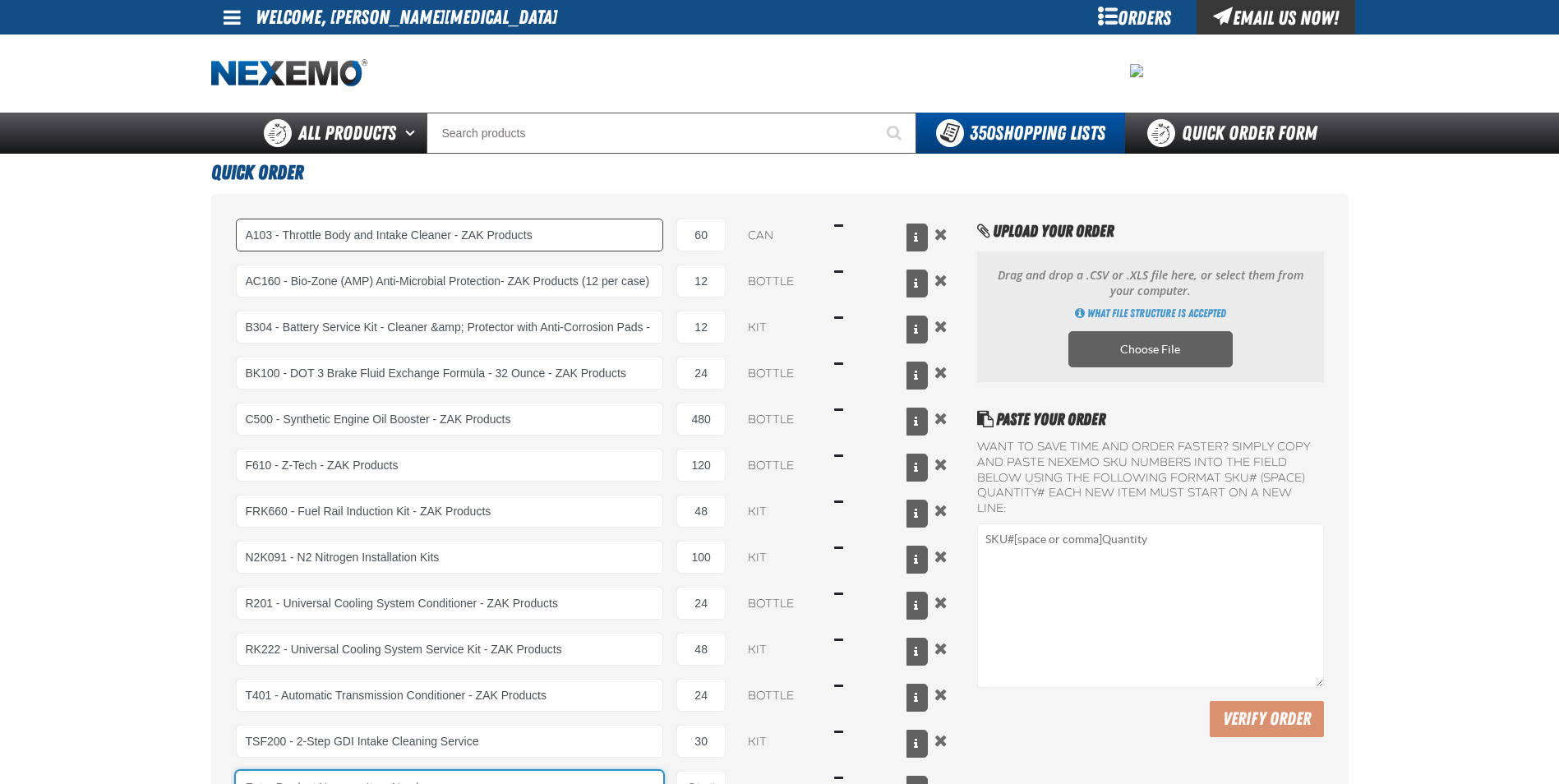
scroll to position [20, 0]
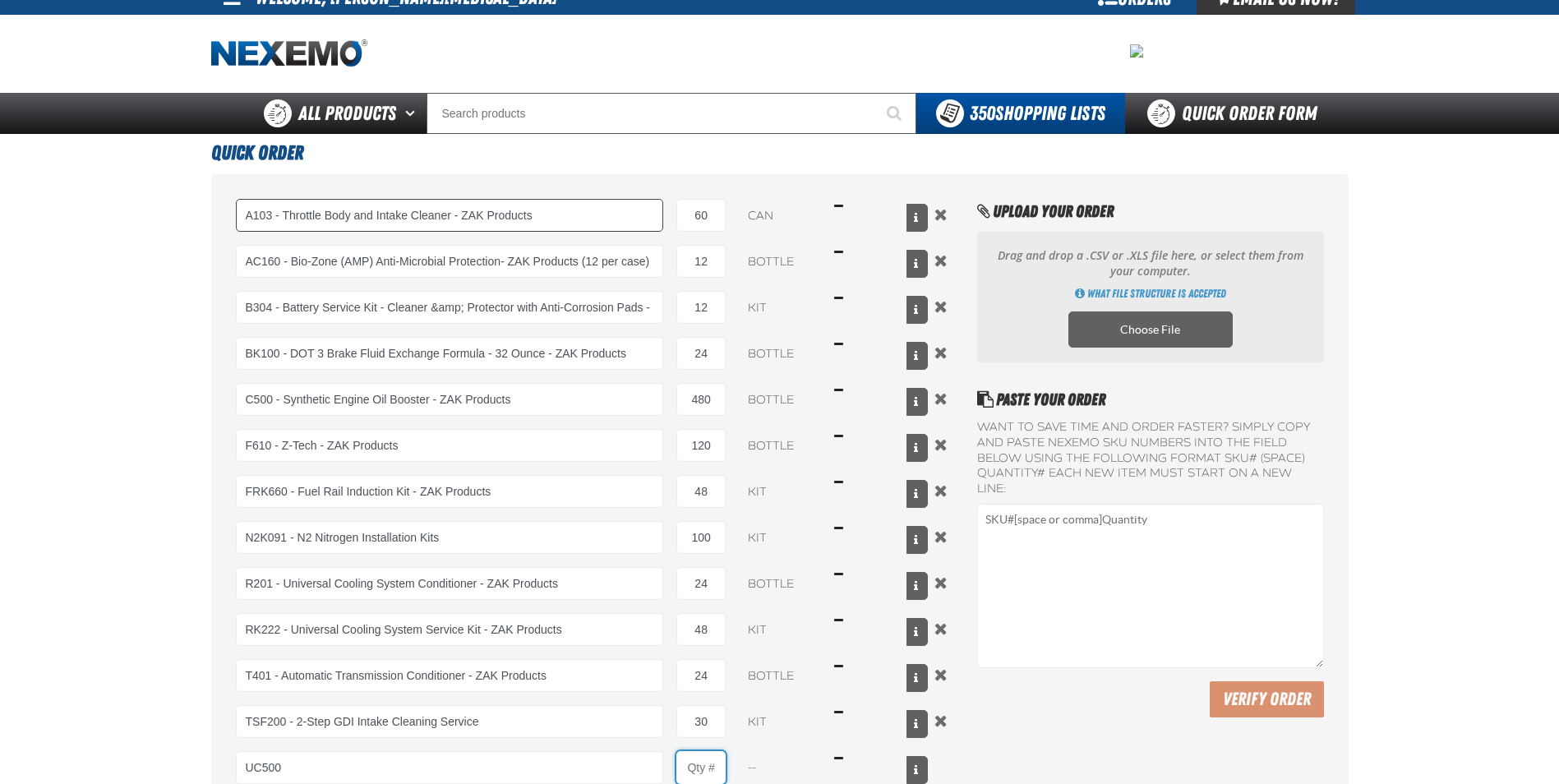
type input "UC500 - Performance Used Car Kit - ZAK Products"
type input "1"
select select "kit"
type input "80"
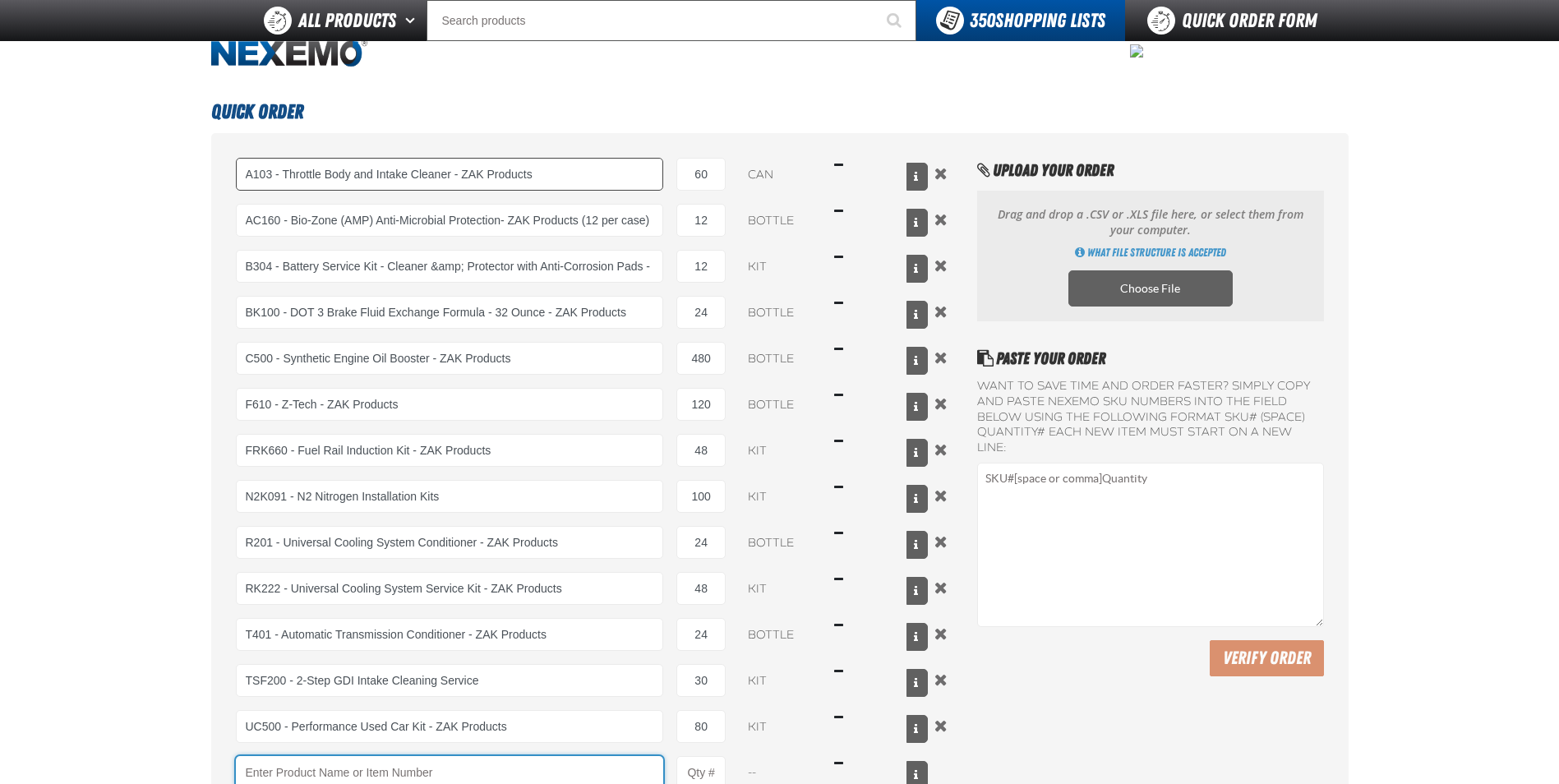
scroll to position [441, 0]
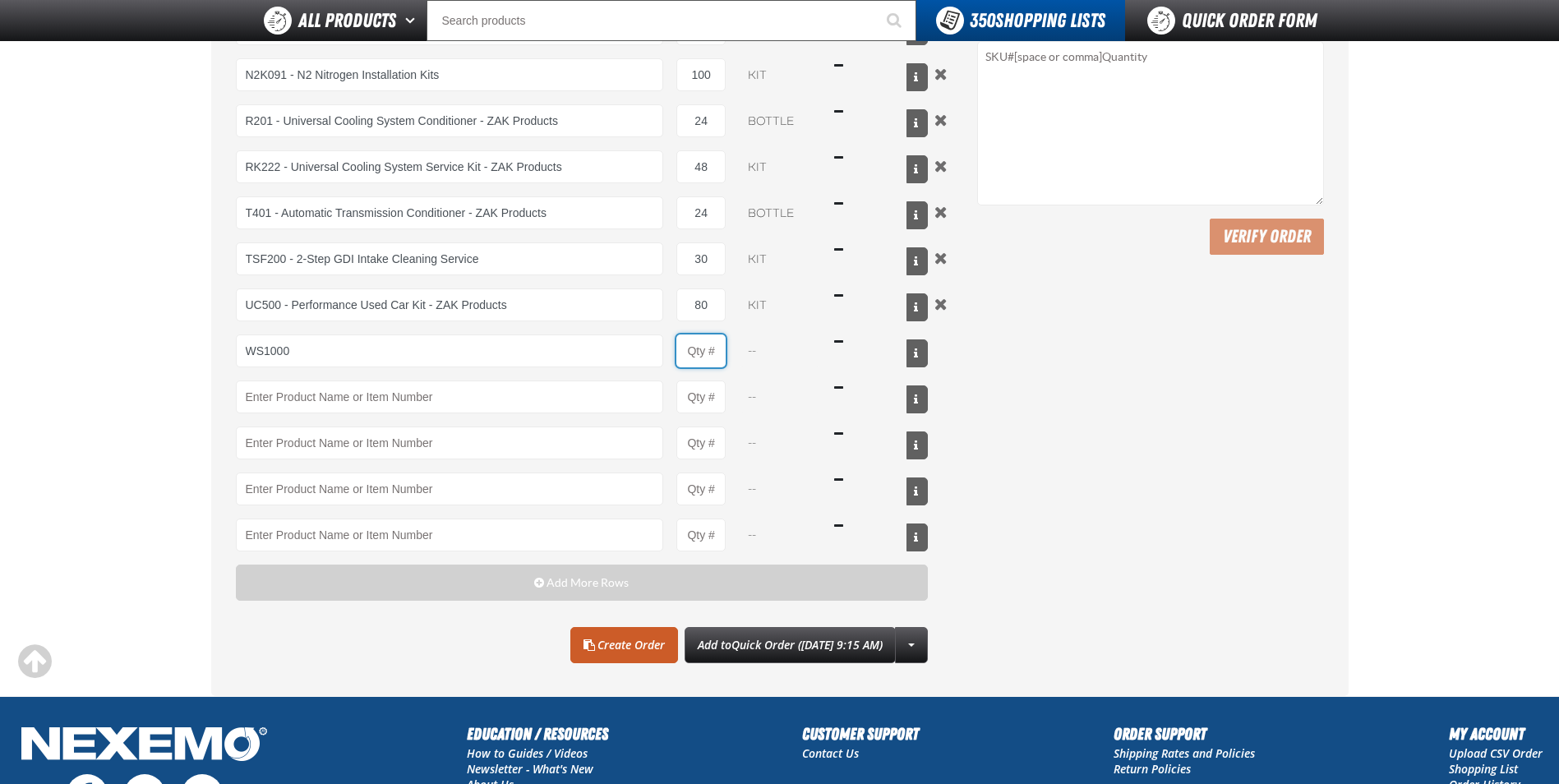
type input "WS1000 - World Standard Performance Transmission Fluid - ZAK Products"
type input "1"
select select "bottle"
type input "240"
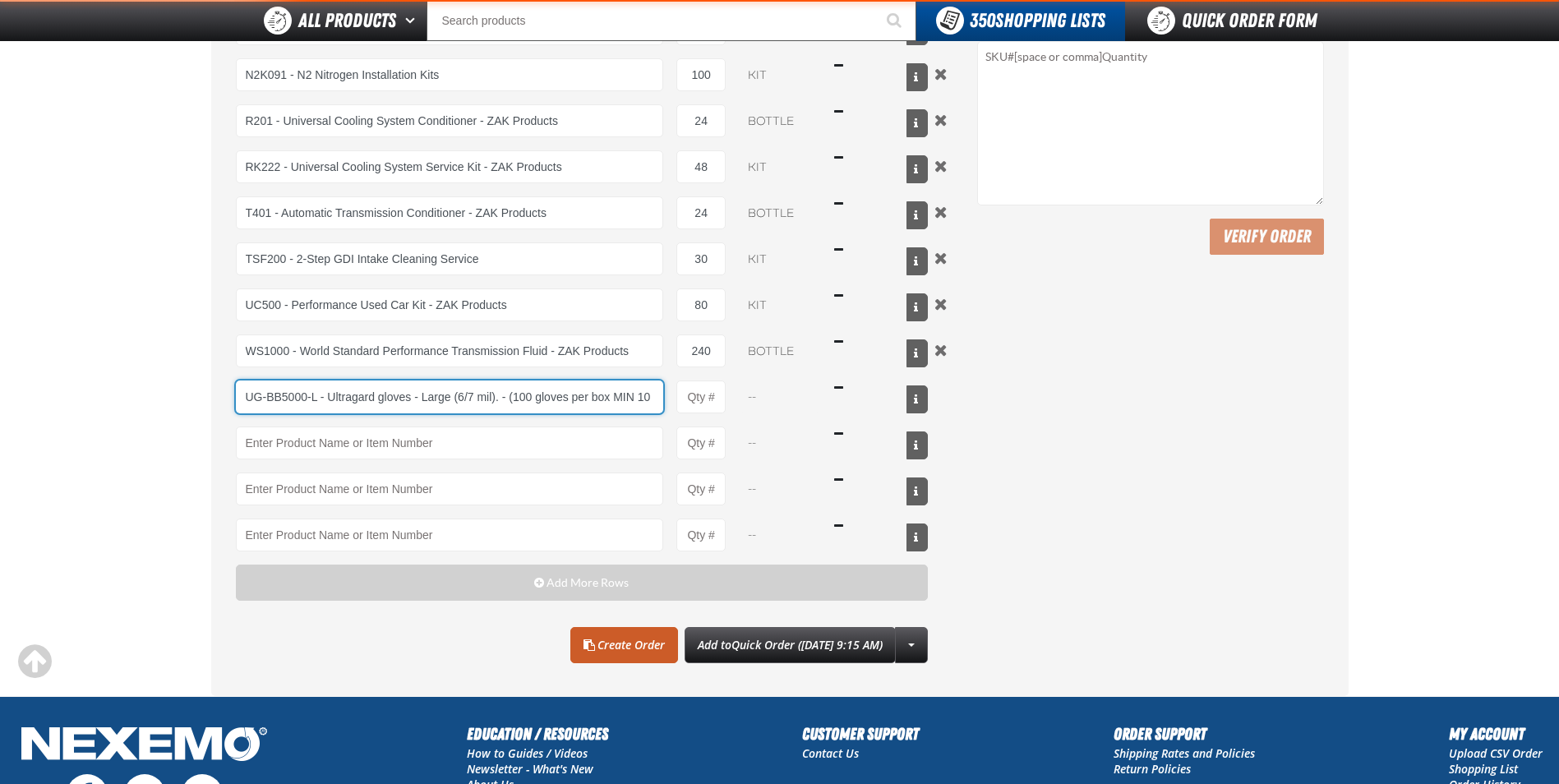
type input "UG-BB5000-L - Ultragard gloves - Large (6/7 mil). - (100 gloves per box MIN 10 …"
type input "1"
select select "box"
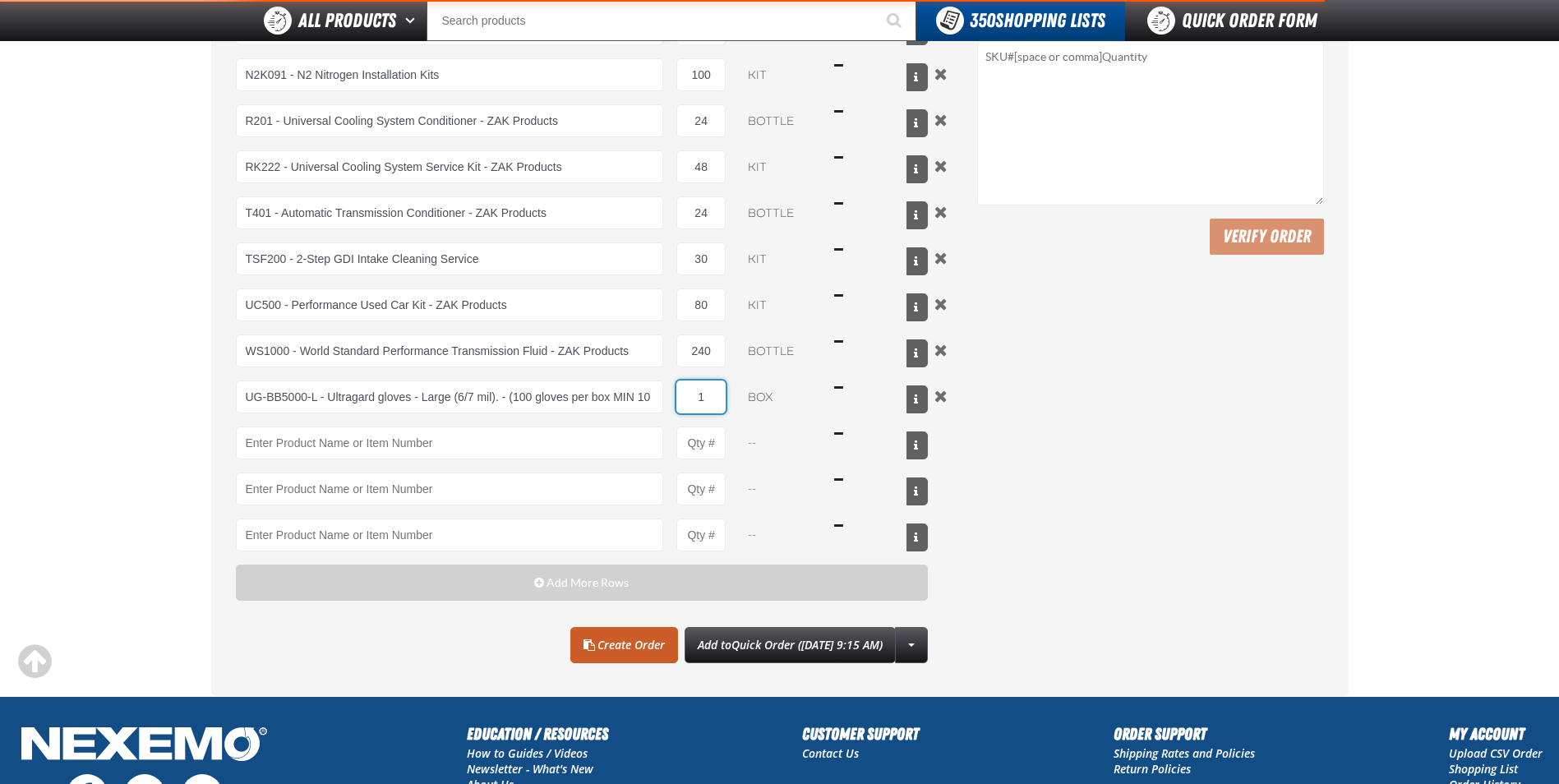
type input "UG-BB5000-L - Ultragard gloves - Large (6/7 mil). - (100 gloves per box MIN 10 …"
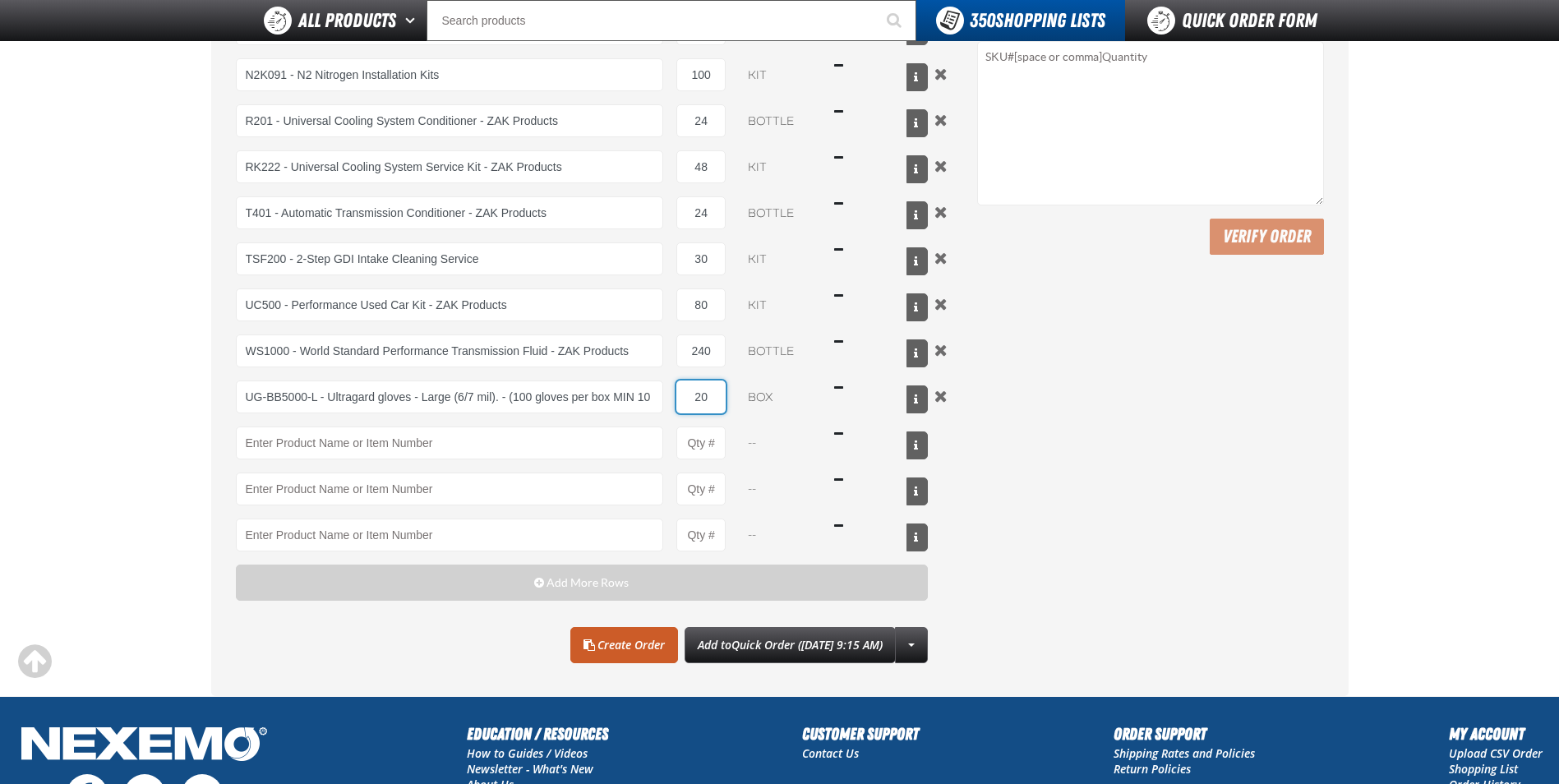
type input "20"
click at [585, 648] on link "Create Order" at bounding box center [624, 645] width 107 height 36
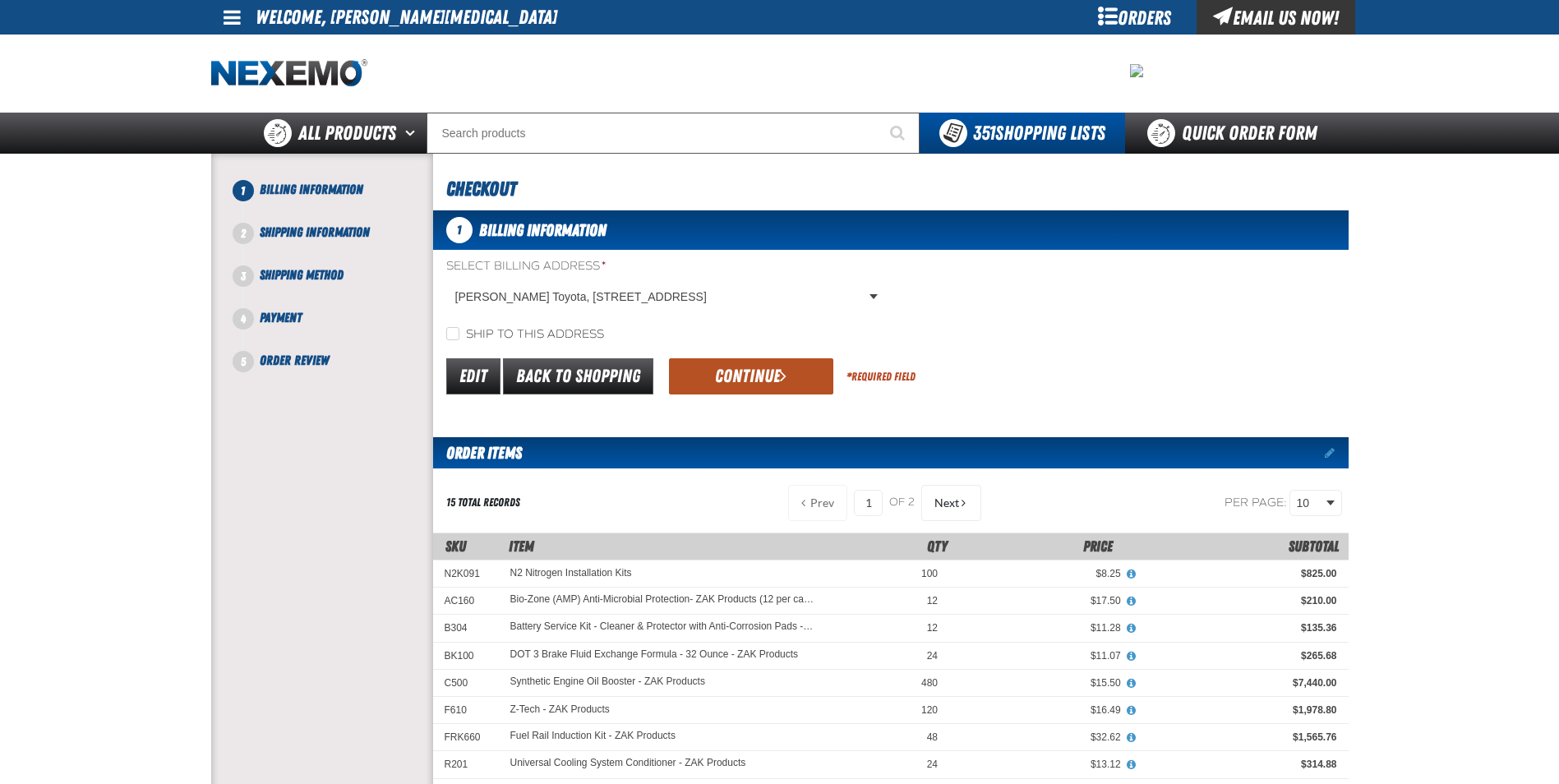
click at [711, 368] on button "Continue" at bounding box center [751, 377] width 164 height 36
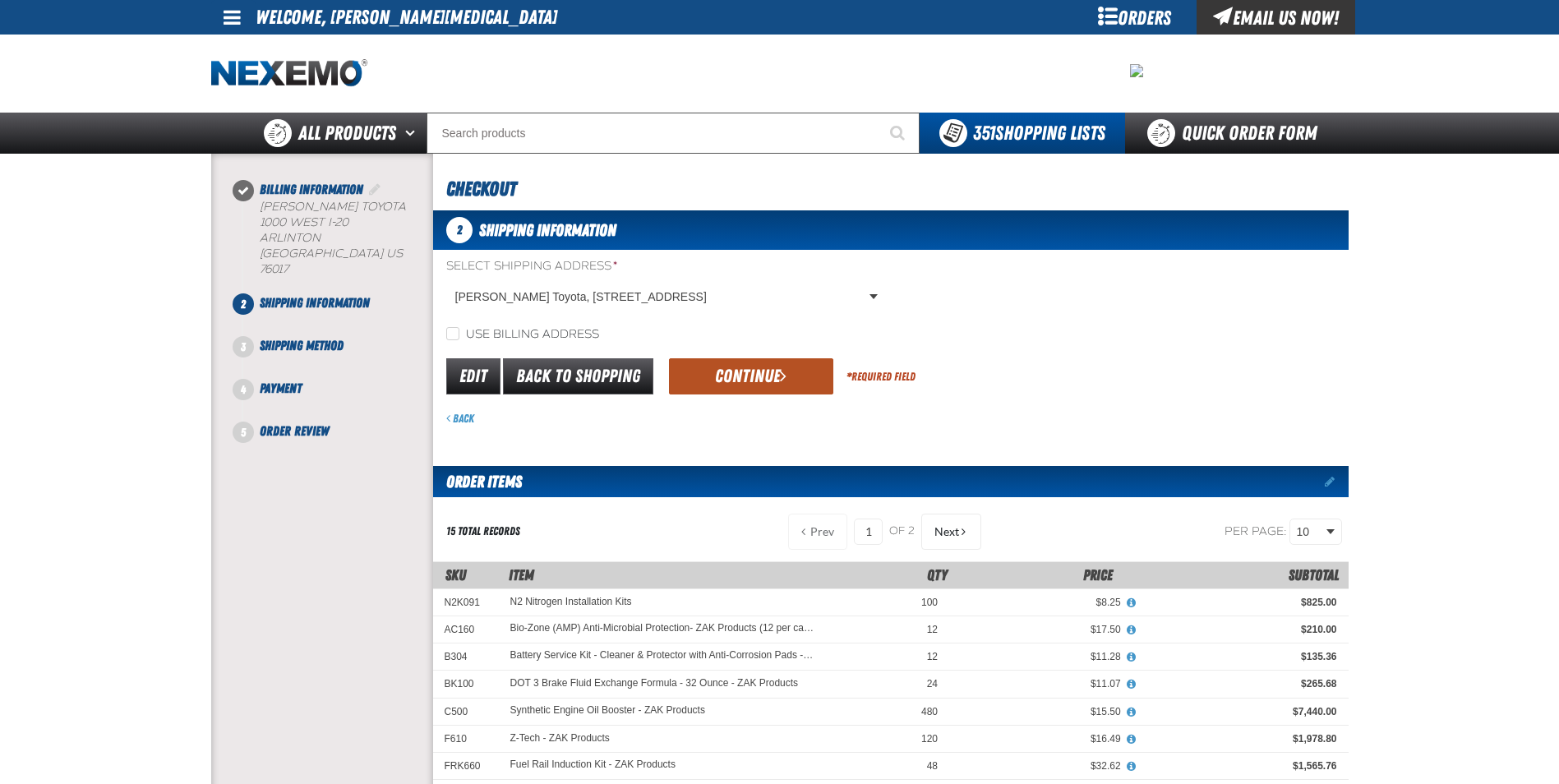
click at [749, 382] on button "Continue" at bounding box center [751, 377] width 164 height 36
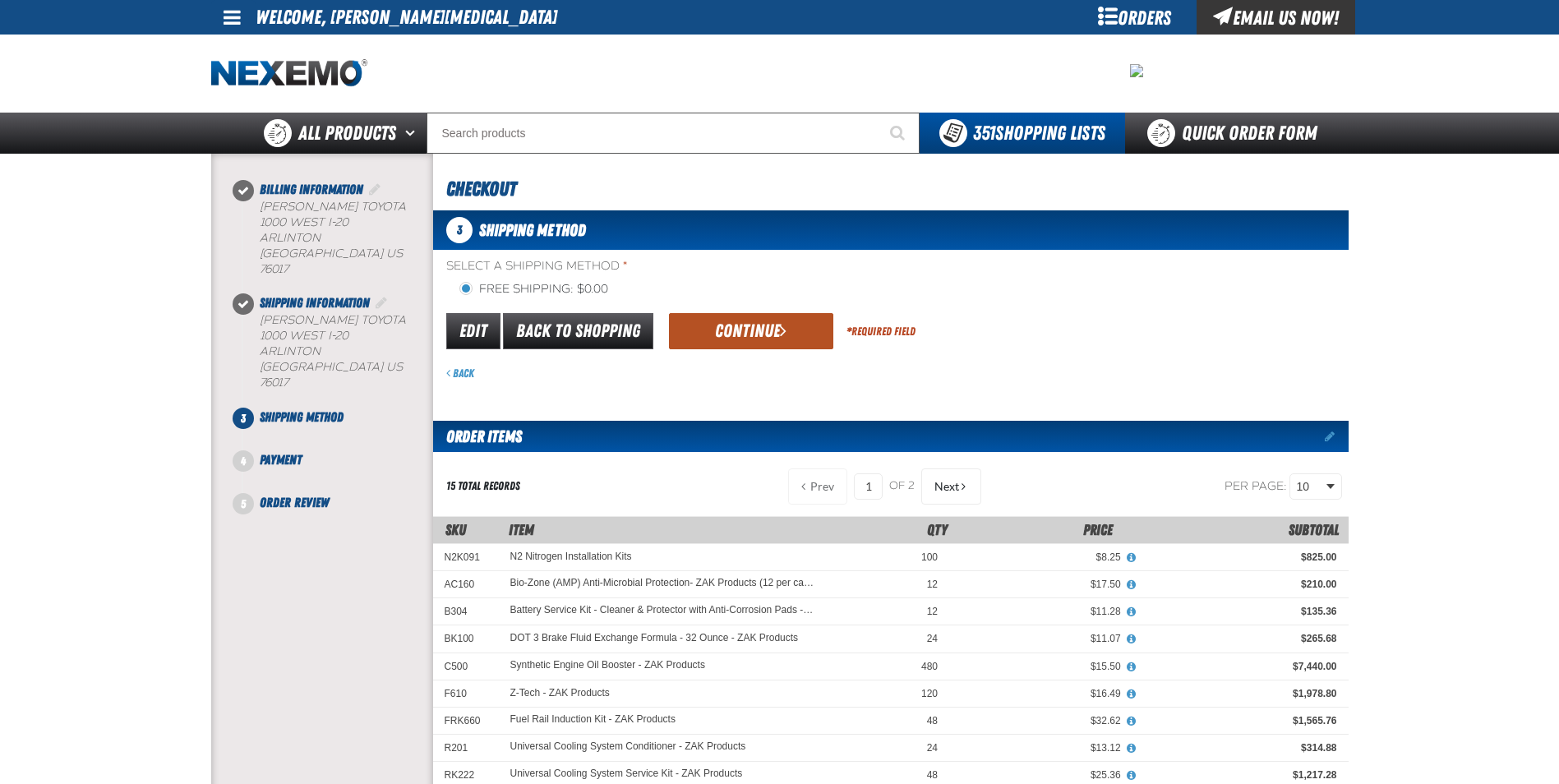
click at [696, 325] on button "Continue" at bounding box center [751, 331] width 164 height 36
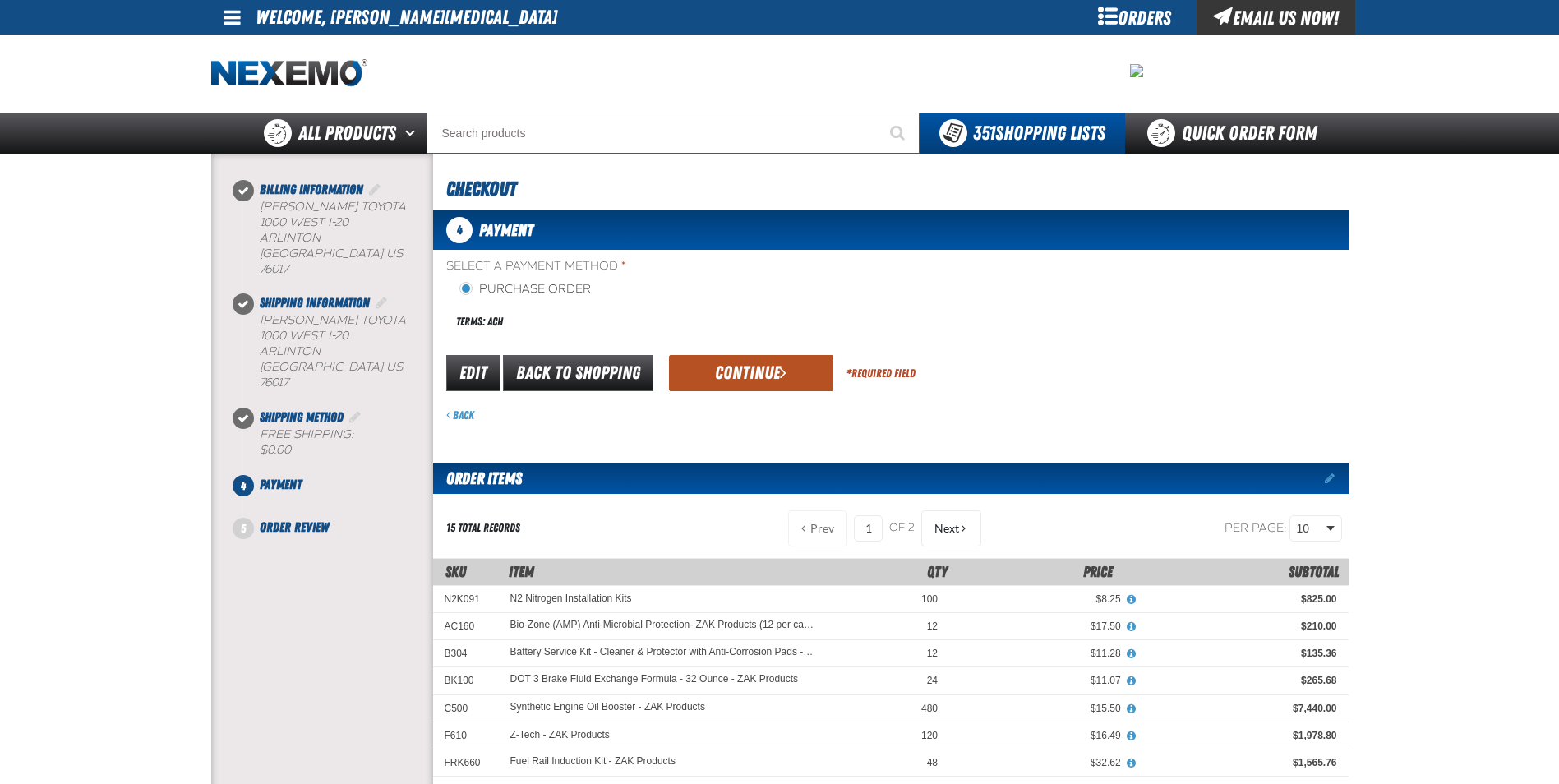
click at [706, 357] on button "Continue" at bounding box center [751, 373] width 164 height 36
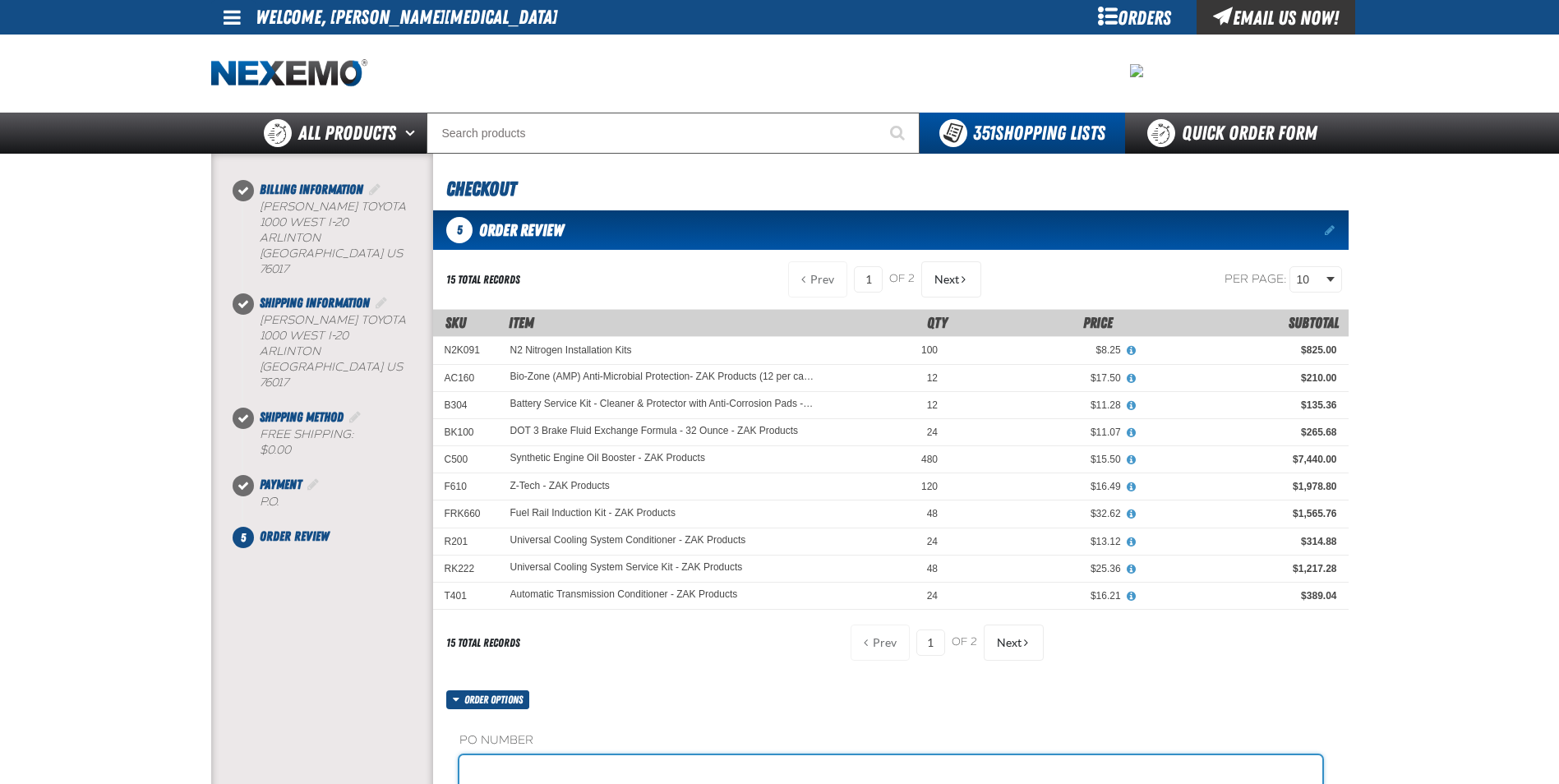
click at [639, 777] on input "text" at bounding box center [891, 772] width 863 height 33
type input "STOCK"
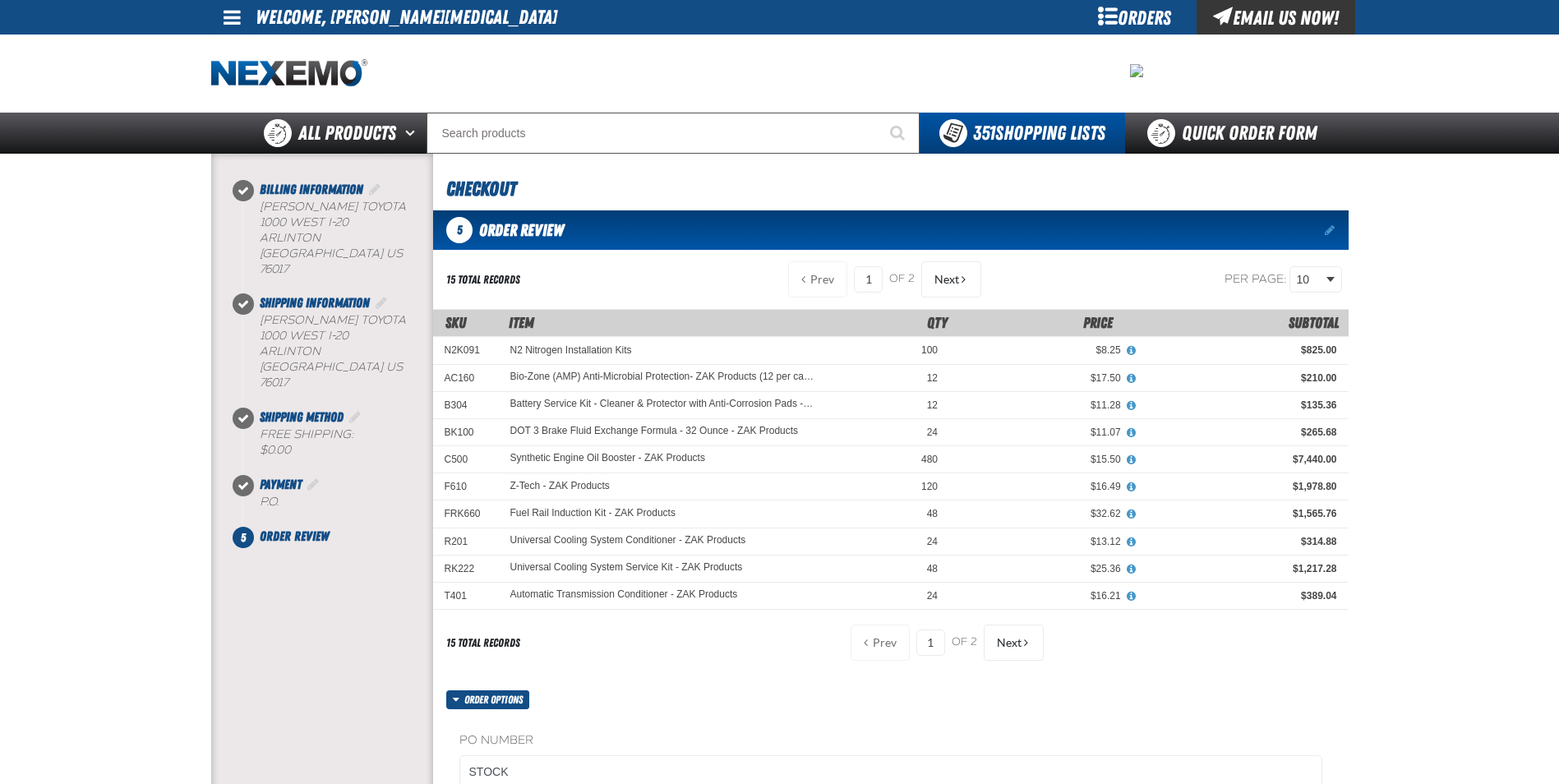
click at [383, 636] on div "Billing Information Vandergriff Toyota" at bounding box center [322, 580] width 222 height 840
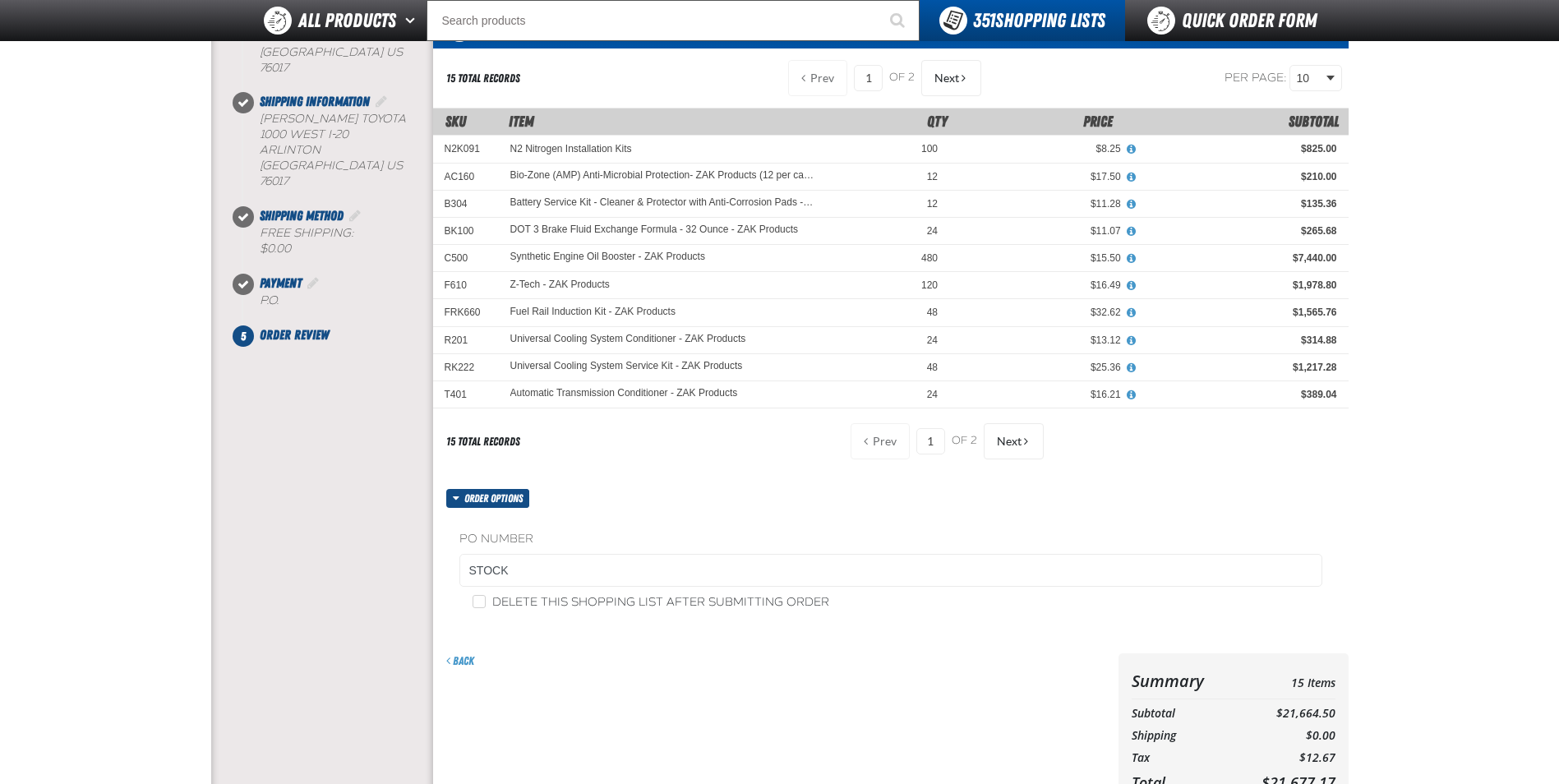
scroll to position [493, 0]
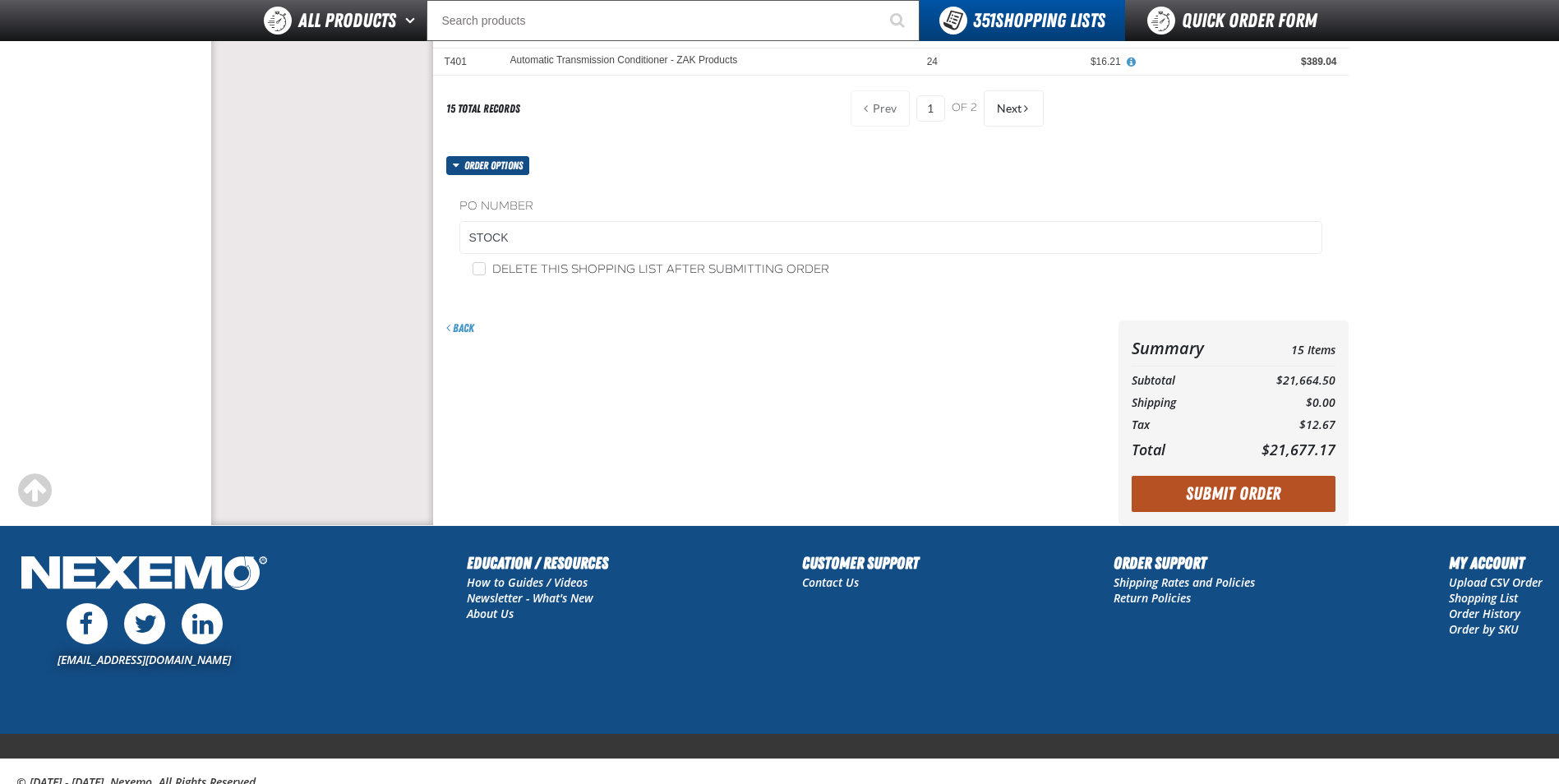
click at [1237, 501] on button "Submit Order" at bounding box center [1233, 494] width 204 height 36
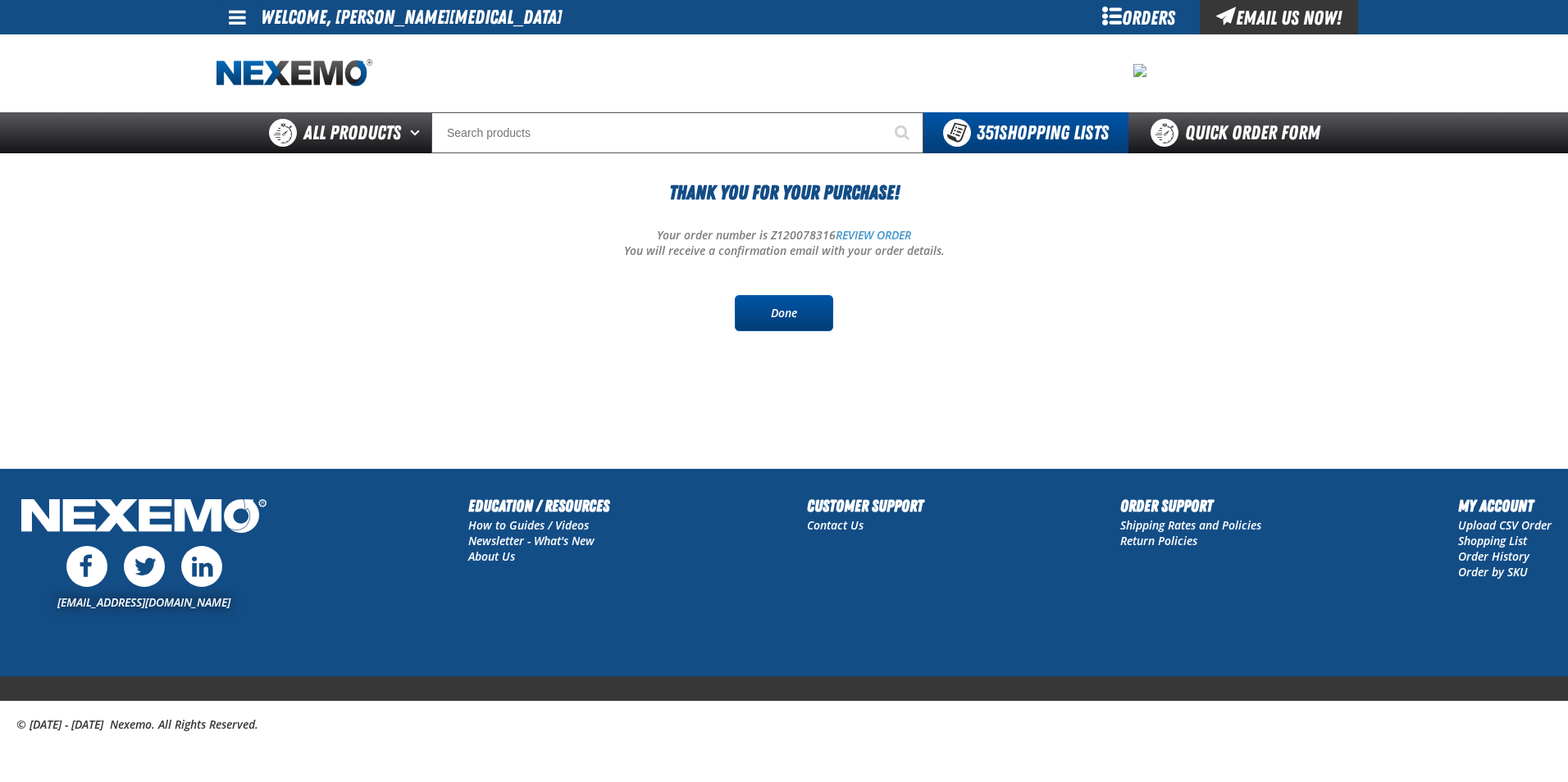
click at [761, 310] on link "Done" at bounding box center [783, 313] width 98 height 36
